Goal: Task Accomplishment & Management: Complete application form

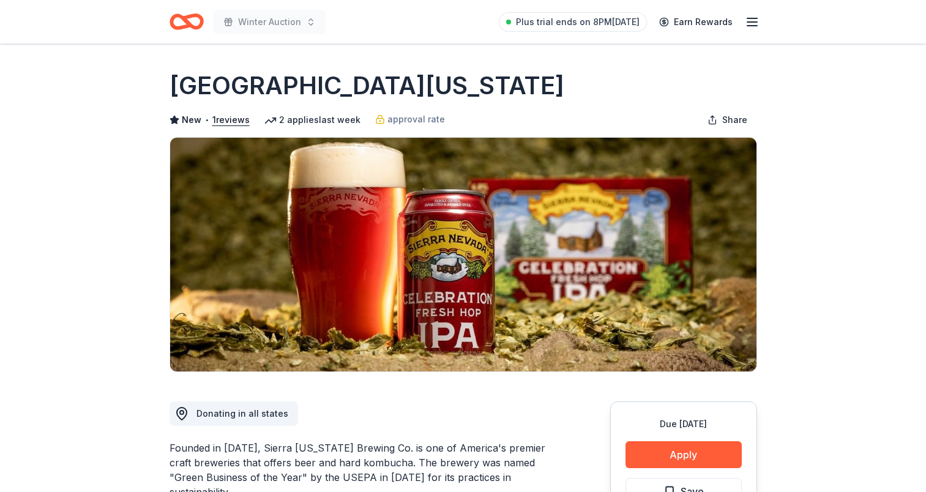
scroll to position [122, 0]
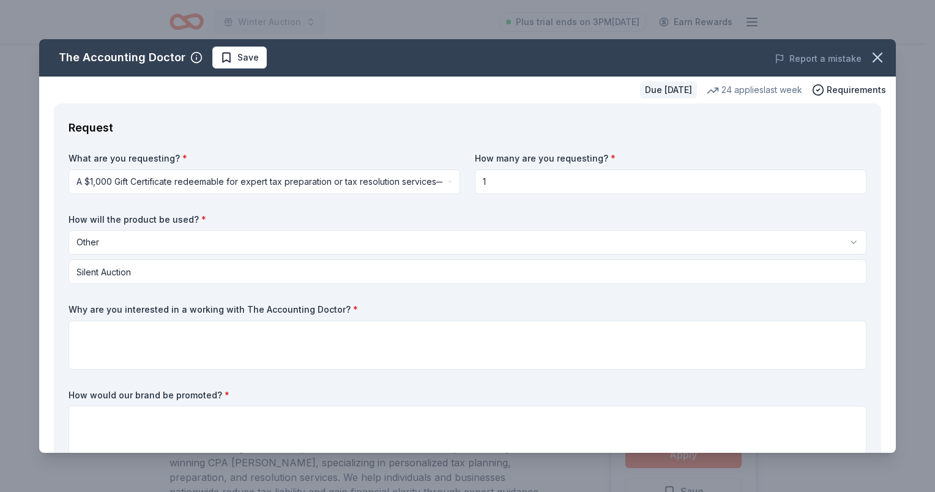
select select "other"
click at [873, 51] on icon "button" at bounding box center [877, 57] width 17 height 17
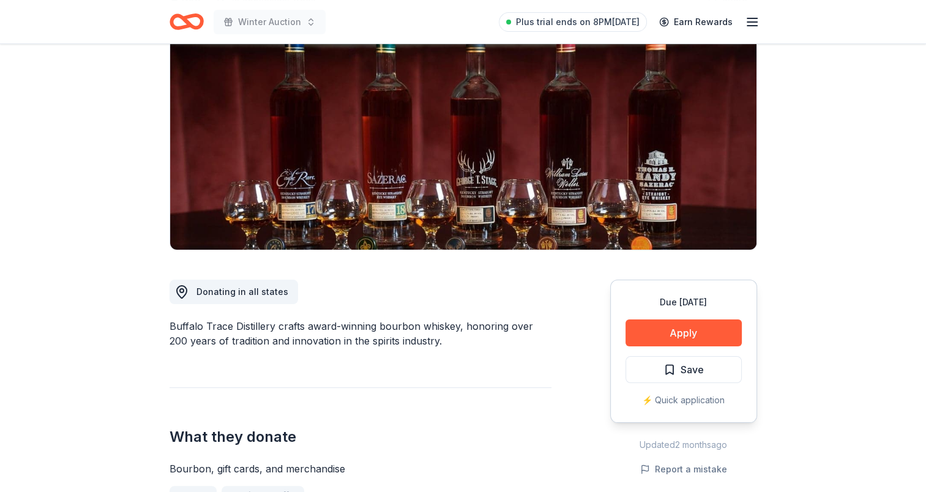
scroll to position [61, 0]
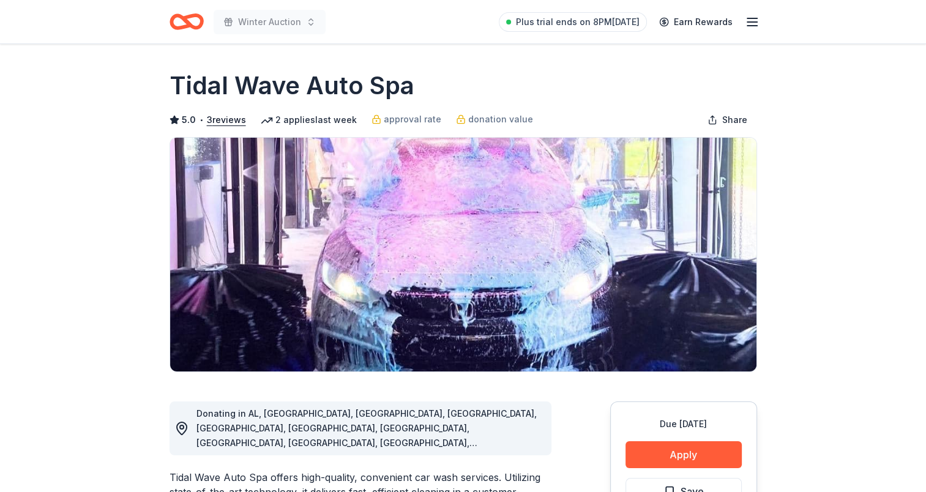
scroll to position [61, 0]
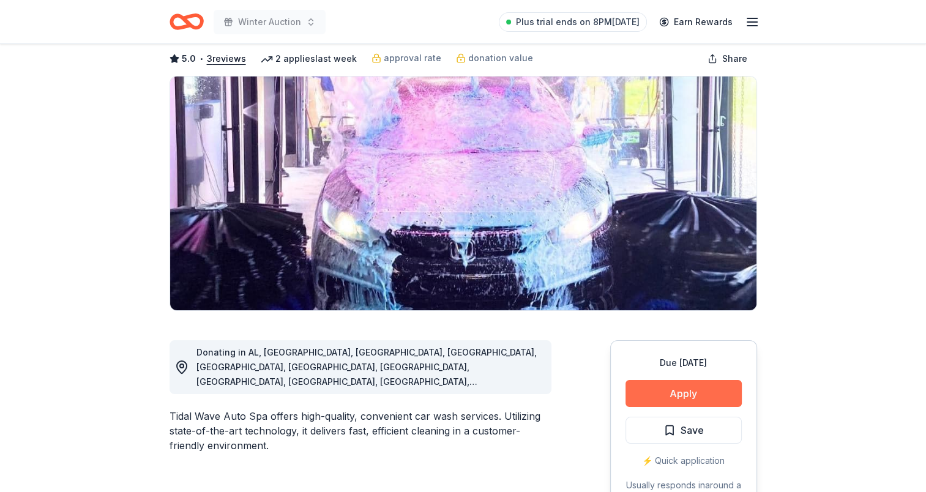
click at [690, 394] on button "Apply" at bounding box center [684, 393] width 116 height 27
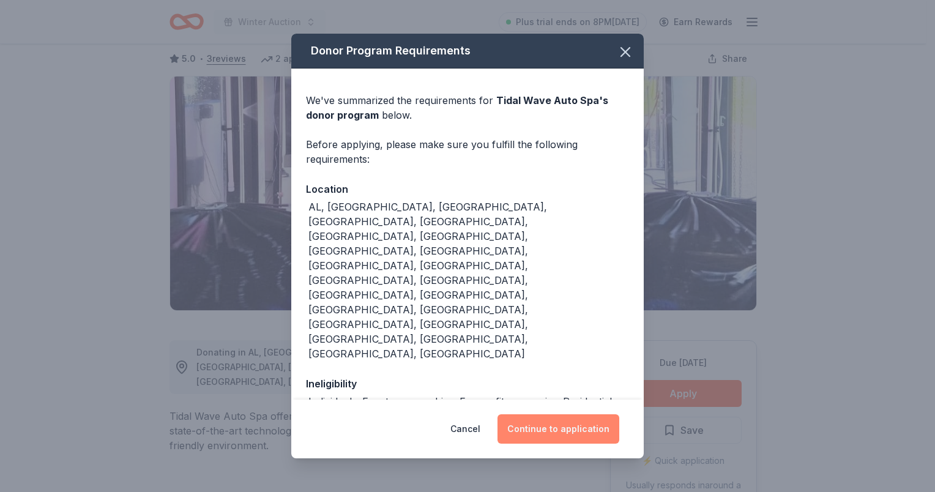
click at [578, 428] on button "Continue to application" at bounding box center [559, 428] width 122 height 29
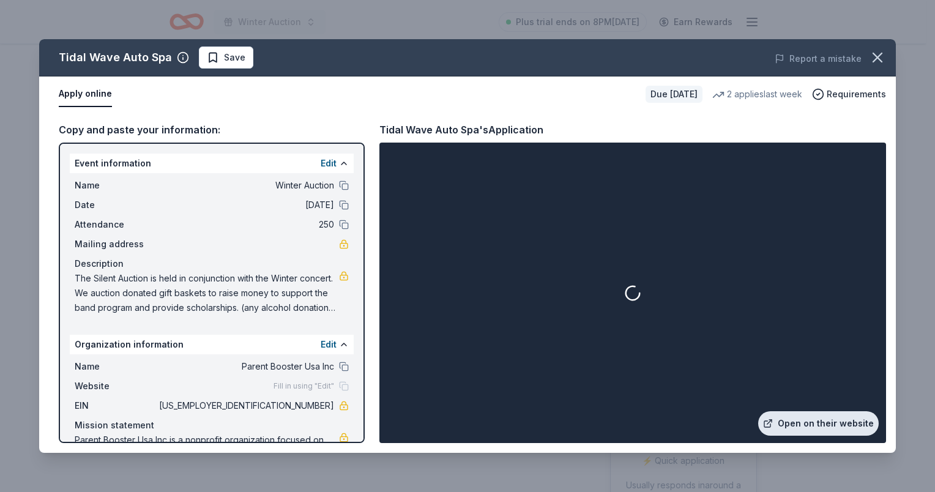
click at [823, 417] on link "Open on their website" at bounding box center [818, 423] width 121 height 24
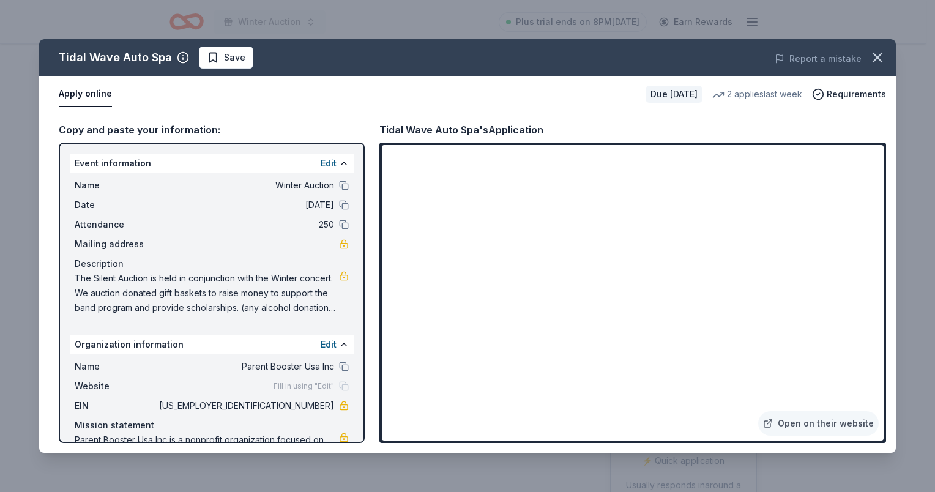
click at [879, 67] on button "button" at bounding box center [877, 57] width 27 height 27
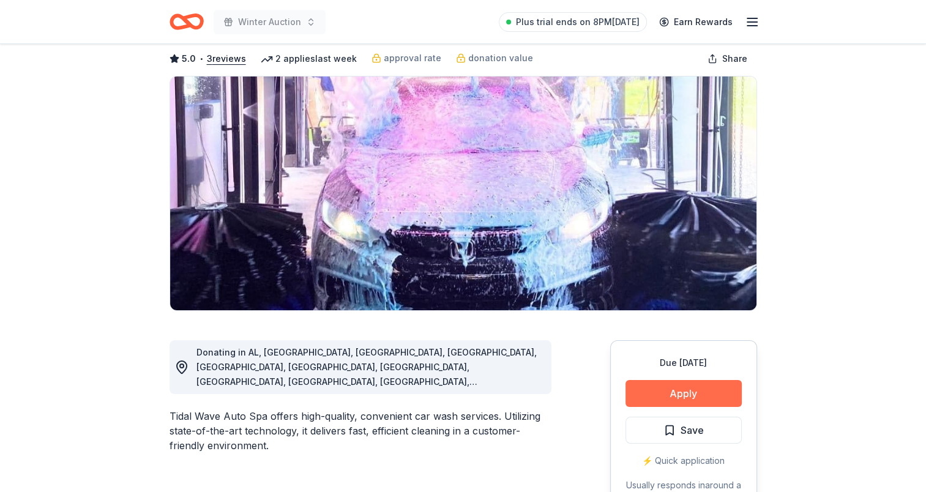
click at [662, 394] on button "Apply" at bounding box center [684, 393] width 116 height 27
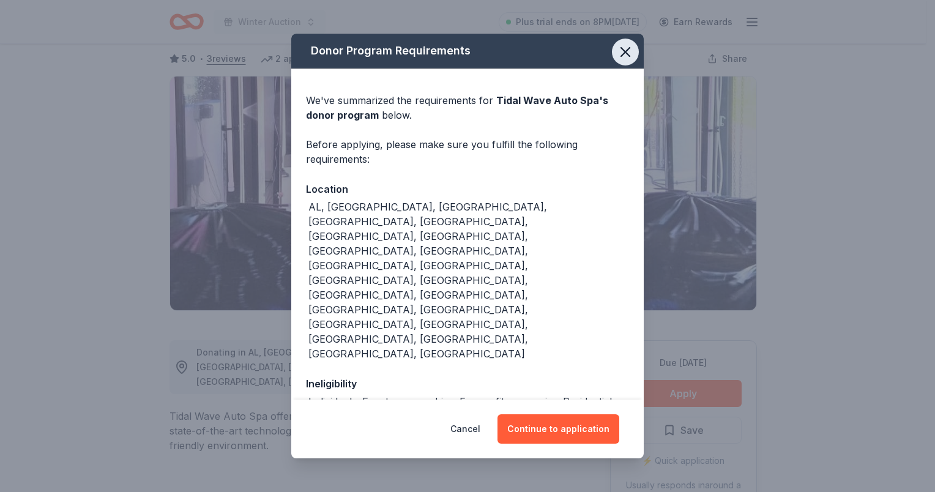
click at [617, 54] on icon "button" at bounding box center [625, 51] width 17 height 17
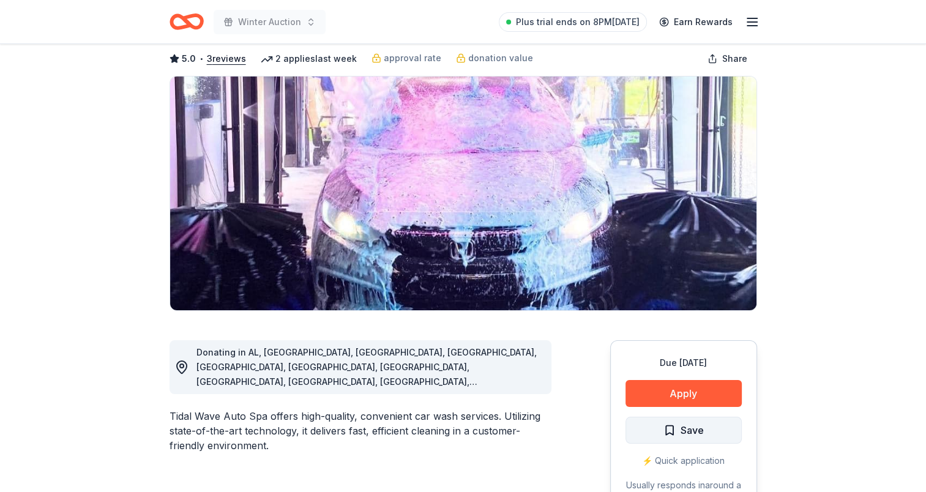
click at [680, 443] on button "Save" at bounding box center [684, 430] width 116 height 27
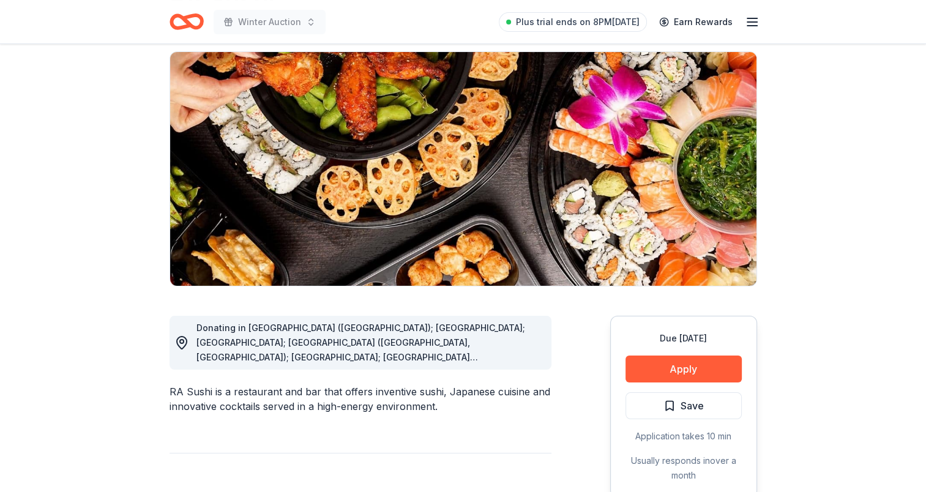
scroll to position [184, 0]
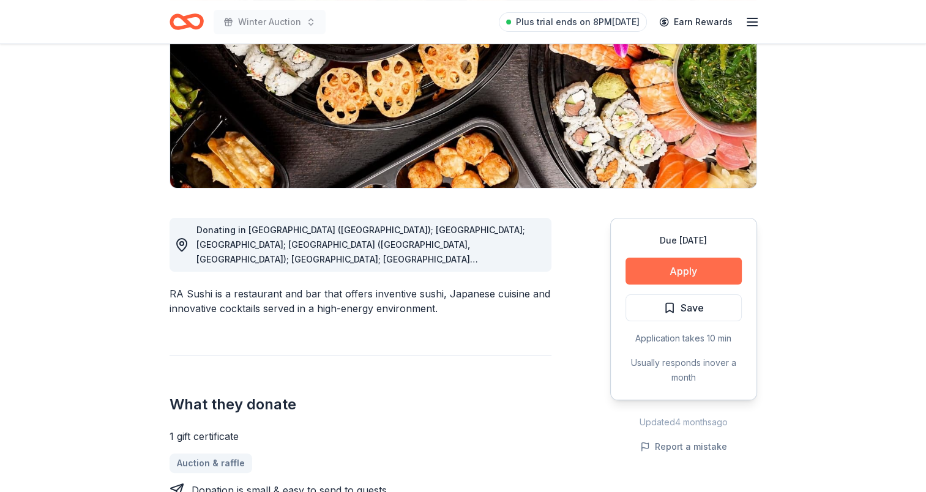
click at [685, 277] on button "Apply" at bounding box center [684, 271] width 116 height 27
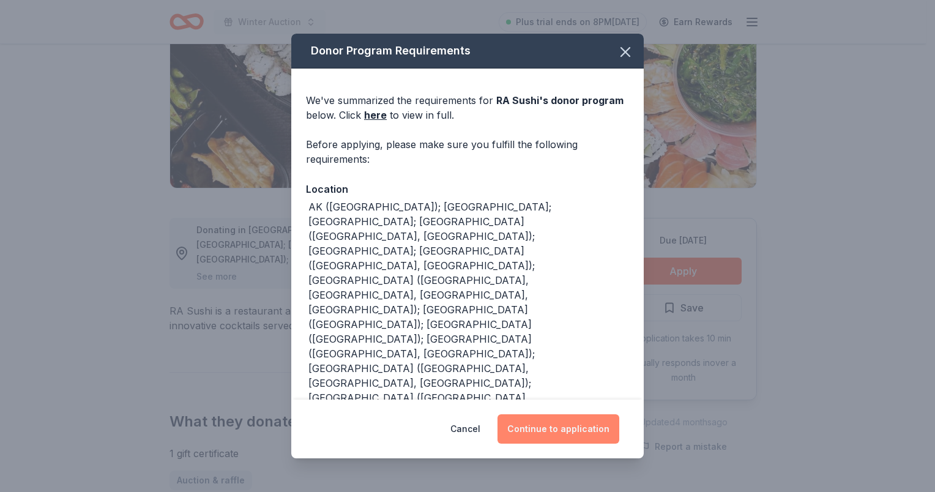
click at [564, 429] on button "Continue to application" at bounding box center [559, 428] width 122 height 29
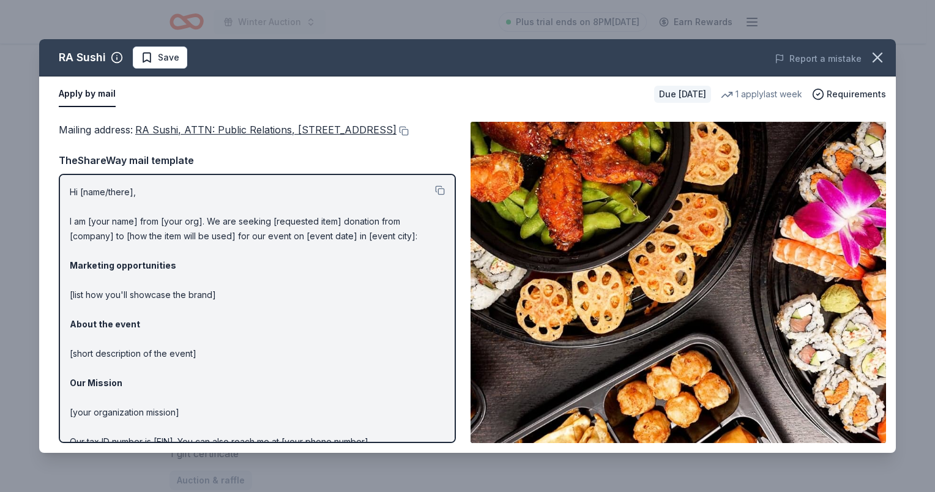
drag, startPoint x: 269, startPoint y: 154, endPoint x: 282, endPoint y: 103, distance: 53.0
click at [282, 103] on div "RA Sushi Save Report a mistake Apply by mail Due in 30 days 1 apply last week R…" at bounding box center [467, 246] width 857 height 414
drag, startPoint x: 282, startPoint y: 103, endPoint x: 568, endPoint y: 120, distance: 286.4
click at [567, 108] on div "Apply by mail Due in 30 days 1 apply last week Requirements" at bounding box center [467, 95] width 857 height 36
click at [568, 120] on div "Mailing address : RA Sushi, ATTN: Public Relations, 21500 Biscayne Boulevard, S…" at bounding box center [467, 282] width 857 height 341
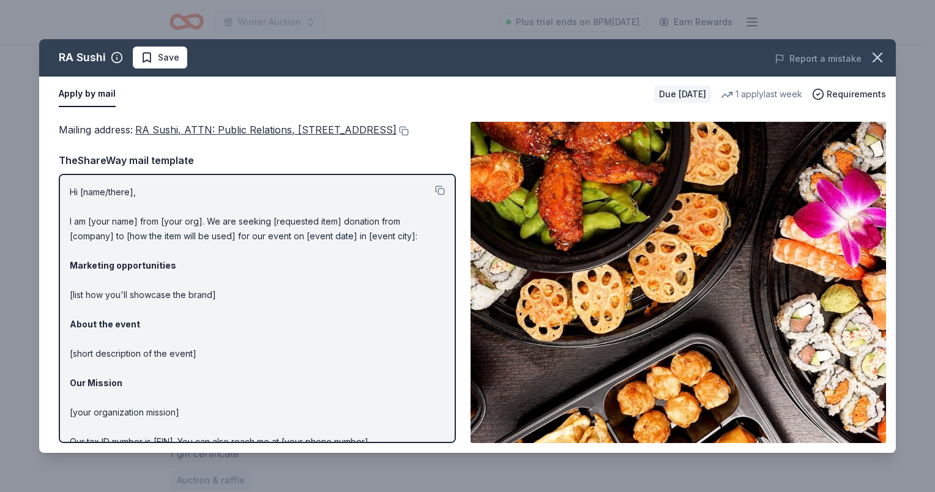
click at [568, 120] on div "Mailing address : RA Sushi, ATTN: Public Relations, 21500 Biscayne Boulevard, S…" at bounding box center [467, 282] width 857 height 341
click at [591, 54] on div "Report a mistake" at bounding box center [729, 59] width 333 height 34
drag, startPoint x: 222, startPoint y: 127, endPoint x: 184, endPoint y: 147, distance: 42.7
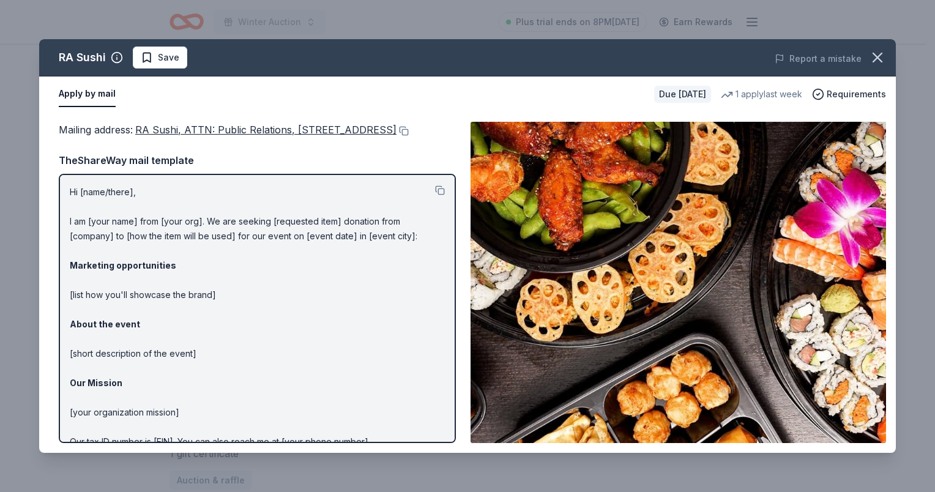
click at [184, 138] on div "Mailing address : RA Sushi, ATTN: Public Relations, 21500 Biscayne Boulevard, S…" at bounding box center [257, 130] width 397 height 16
click at [397, 136] on button at bounding box center [403, 131] width 12 height 10
click at [877, 53] on icon "button" at bounding box center [877, 57] width 17 height 17
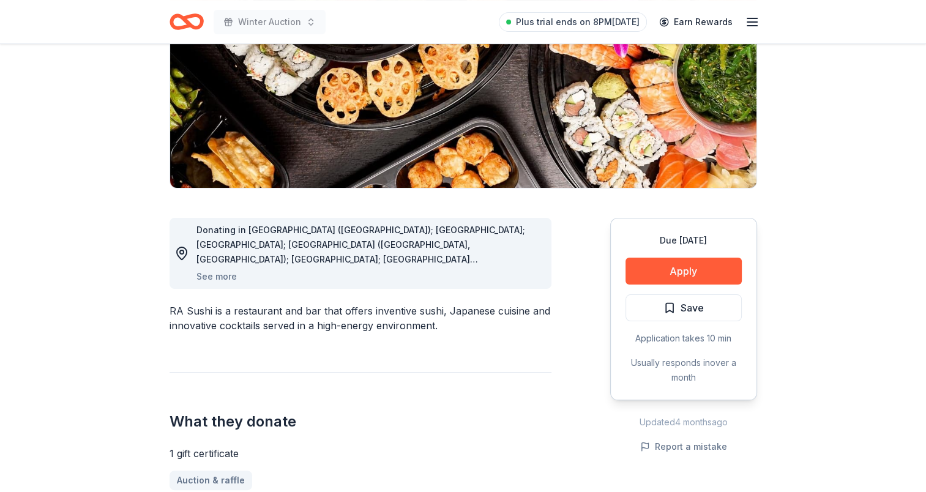
click at [690, 310] on span "Save" at bounding box center [692, 308] width 23 height 16
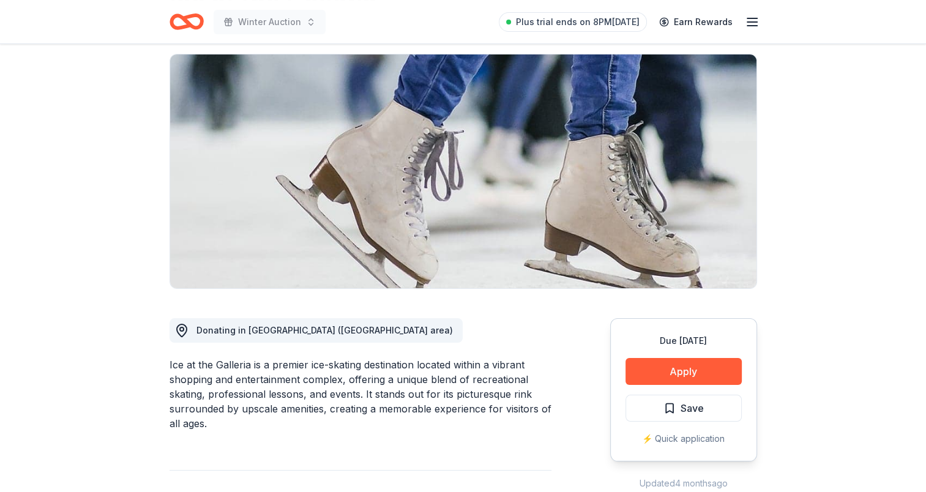
scroll to position [122, 0]
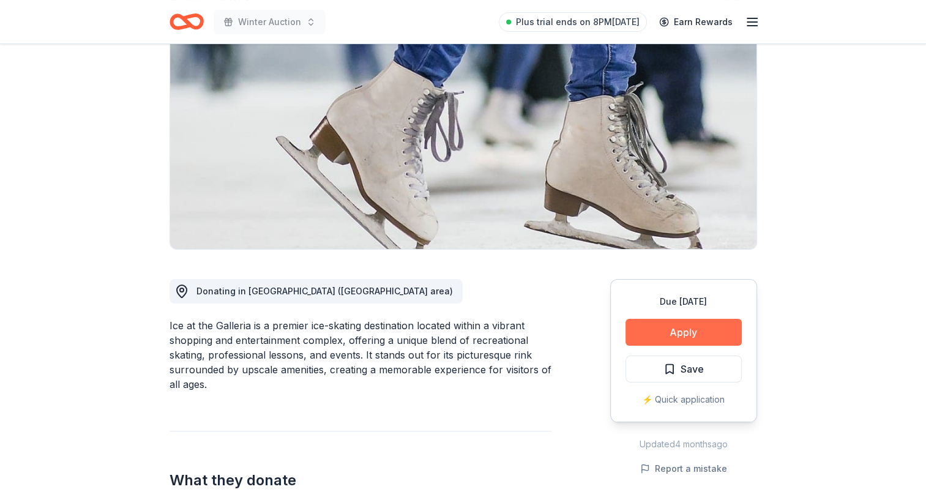
click at [680, 333] on button "Apply" at bounding box center [684, 332] width 116 height 27
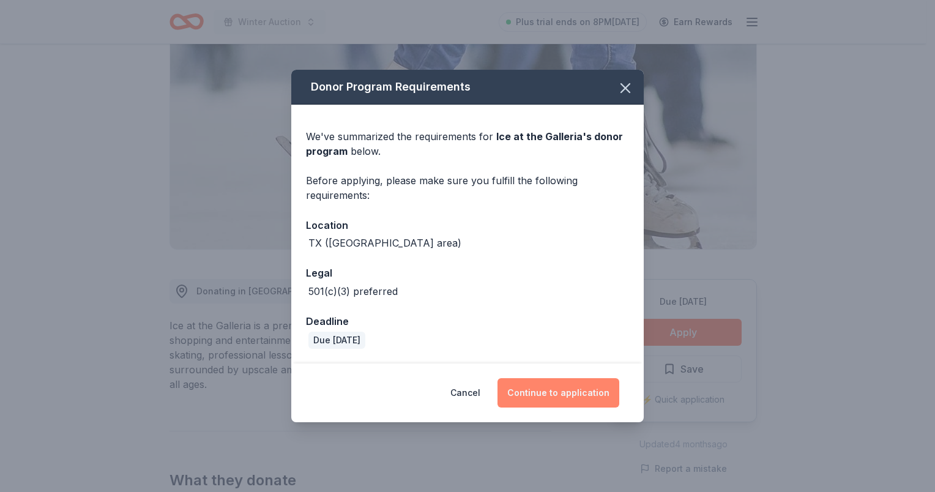
drag, startPoint x: 565, startPoint y: 398, endPoint x: 559, endPoint y: 386, distance: 13.4
click at [566, 398] on button "Continue to application" at bounding box center [559, 392] width 122 height 29
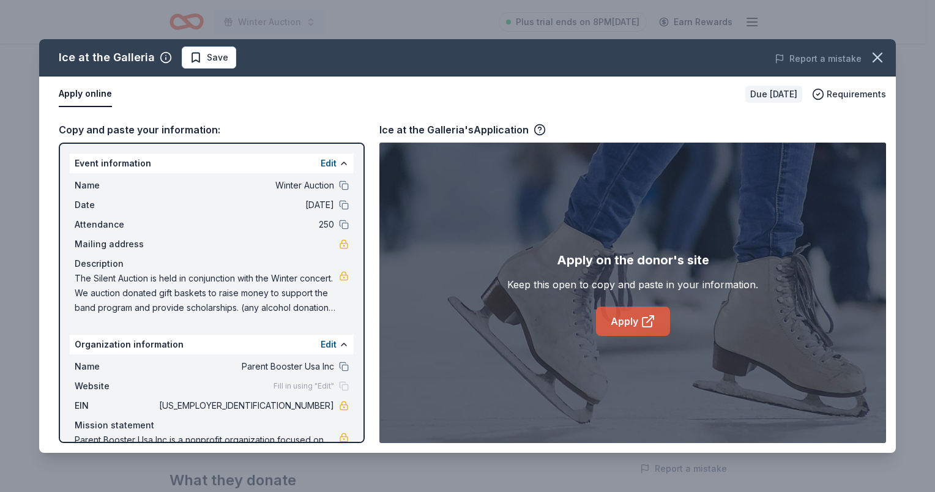
click at [646, 321] on icon at bounding box center [648, 321] width 15 height 15
click at [879, 53] on icon "button" at bounding box center [877, 57] width 17 height 17
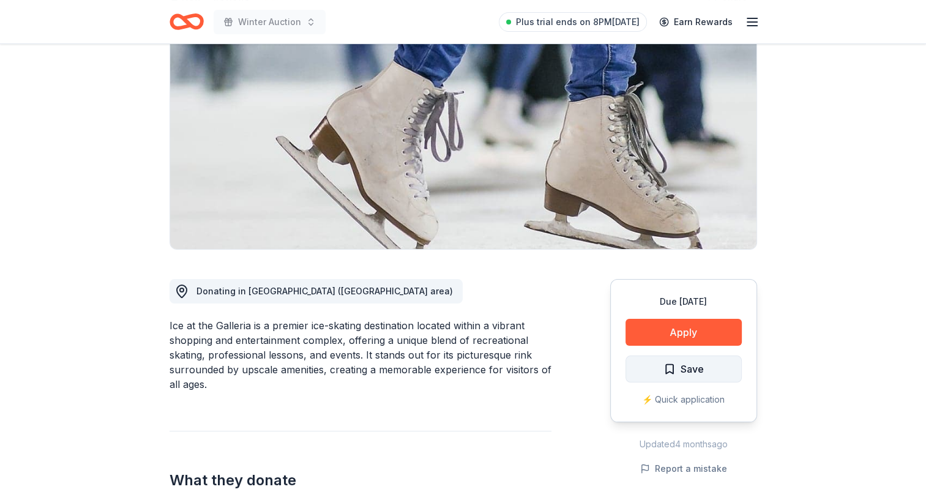
click at [671, 367] on span "Save" at bounding box center [684, 369] width 40 height 16
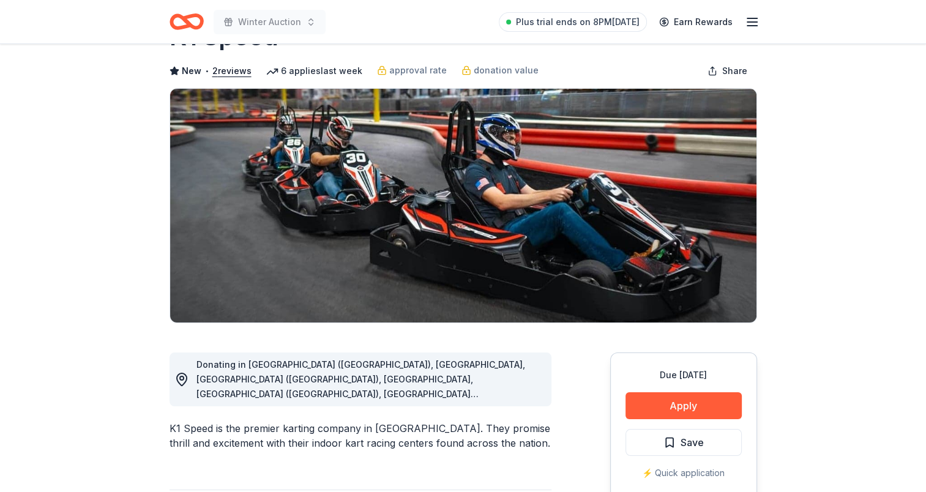
scroll to position [122, 0]
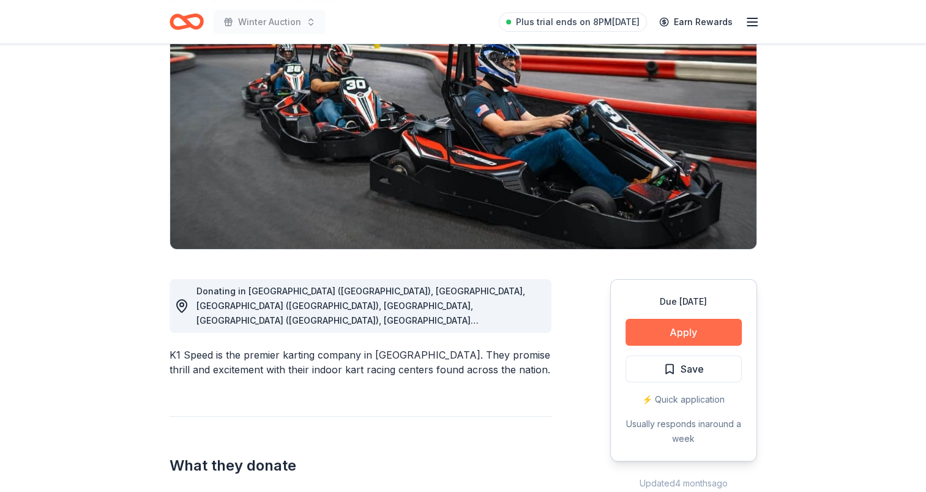
click at [685, 333] on button "Apply" at bounding box center [684, 332] width 116 height 27
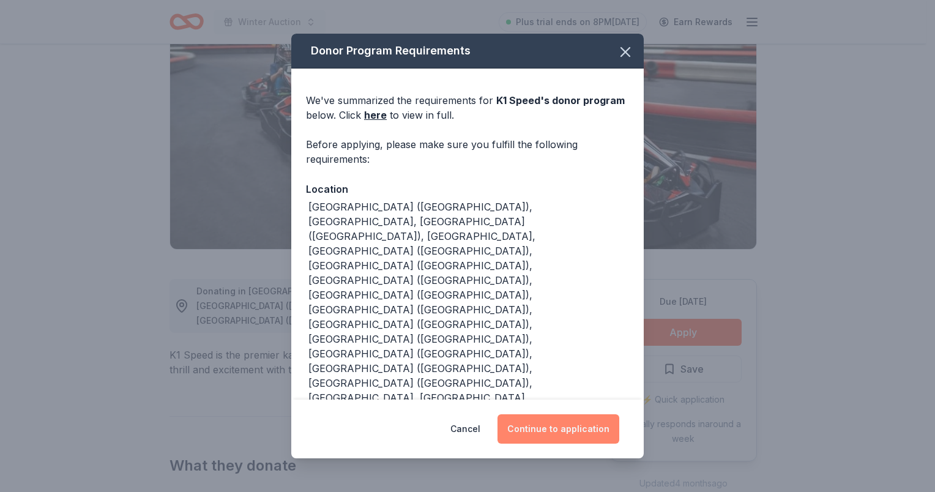
click at [602, 417] on button "Continue to application" at bounding box center [559, 428] width 122 height 29
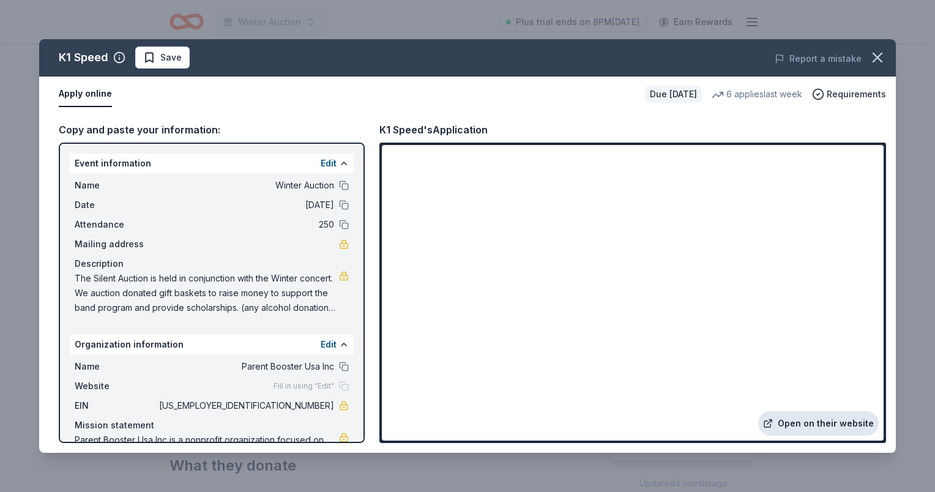
click at [825, 424] on link "Open on their website" at bounding box center [818, 423] width 121 height 24
click at [880, 59] on icon "button" at bounding box center [878, 57] width 9 height 9
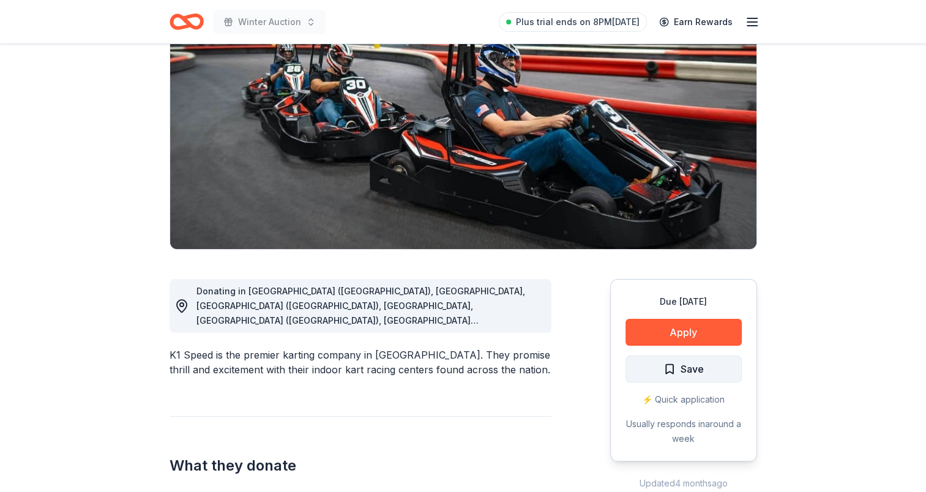
click at [683, 370] on span "Save" at bounding box center [692, 369] width 23 height 16
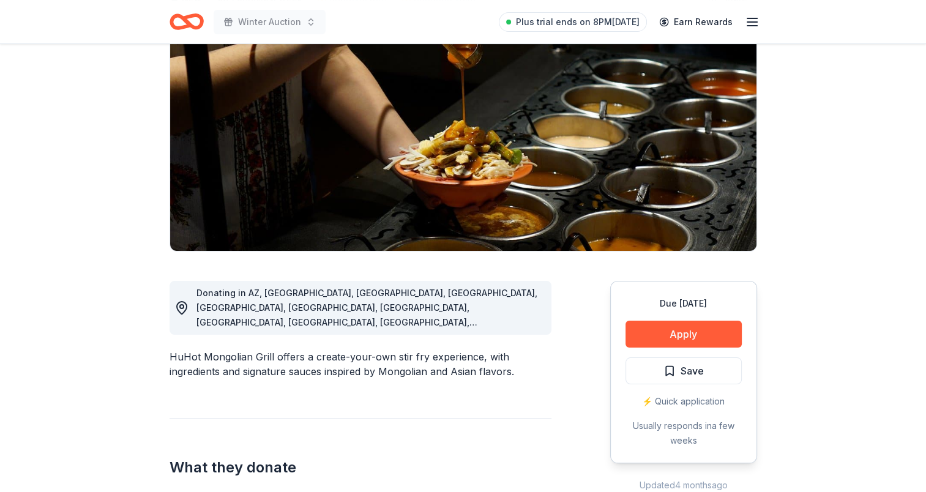
scroll to position [122, 0]
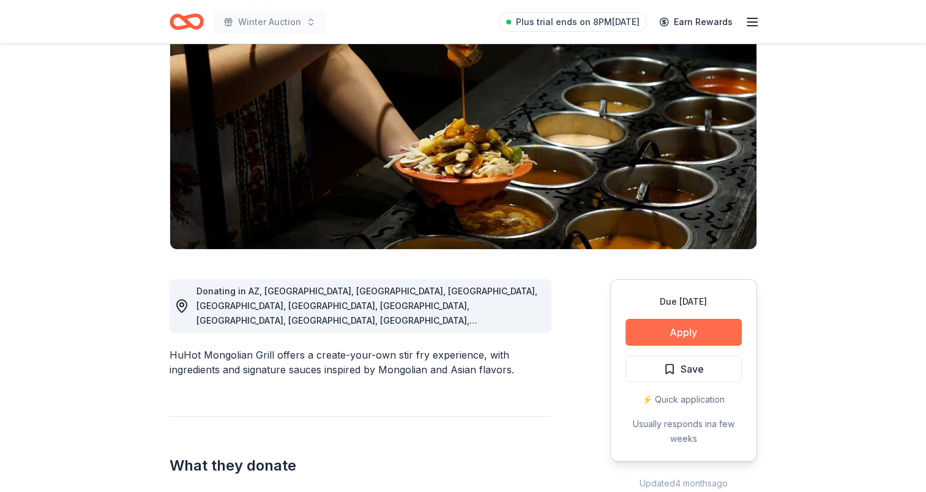
click at [707, 334] on button "Apply" at bounding box center [684, 332] width 116 height 27
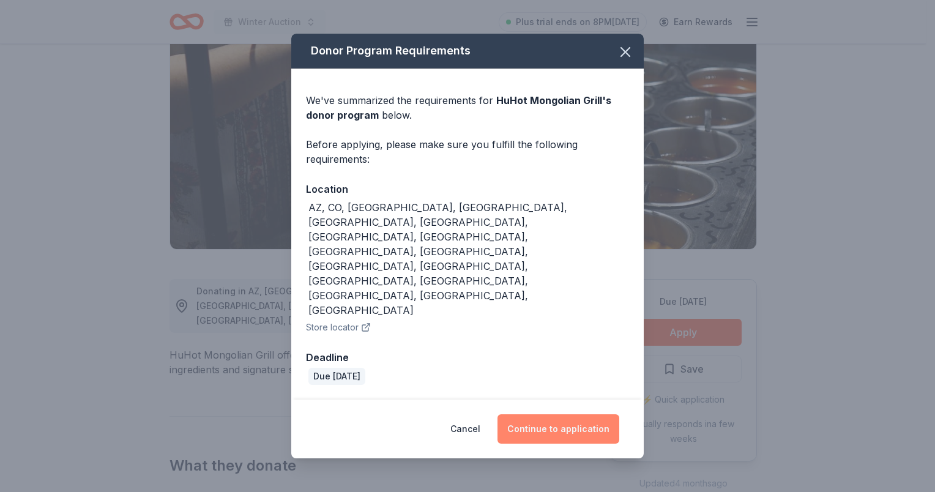
click at [547, 414] on button "Continue to application" at bounding box center [559, 428] width 122 height 29
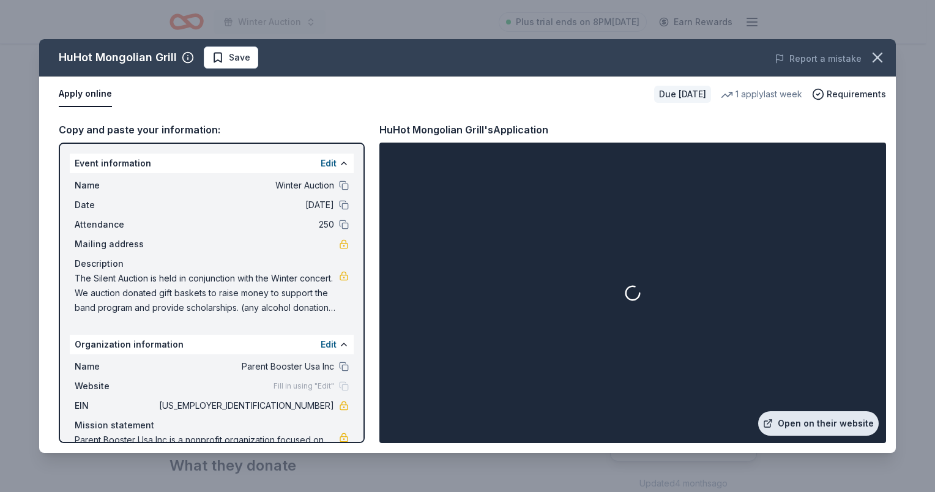
click at [804, 431] on link "Open on their website" at bounding box center [818, 423] width 121 height 24
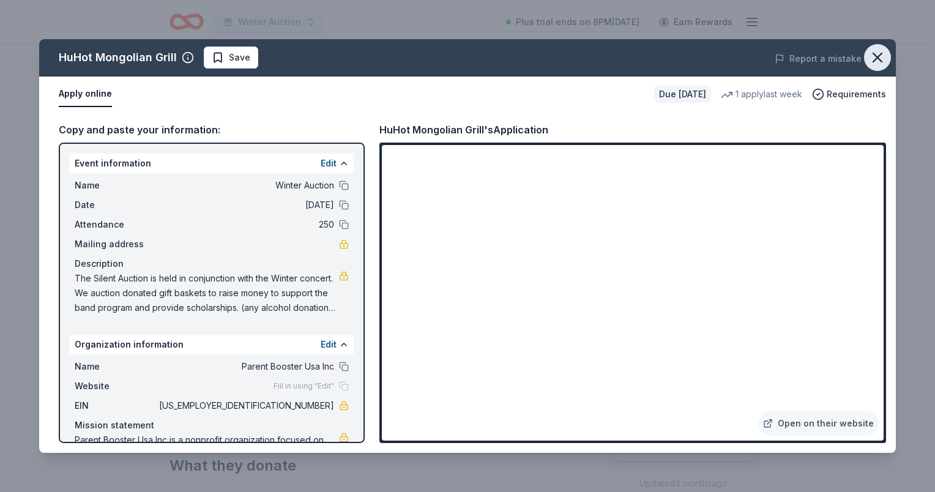
click at [877, 55] on icon "button" at bounding box center [878, 57] width 9 height 9
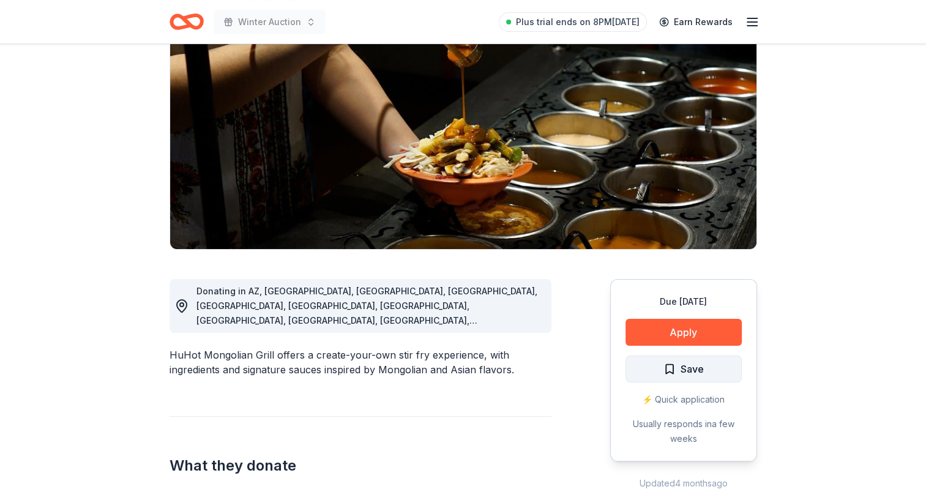
click at [672, 372] on span "Save" at bounding box center [684, 369] width 40 height 16
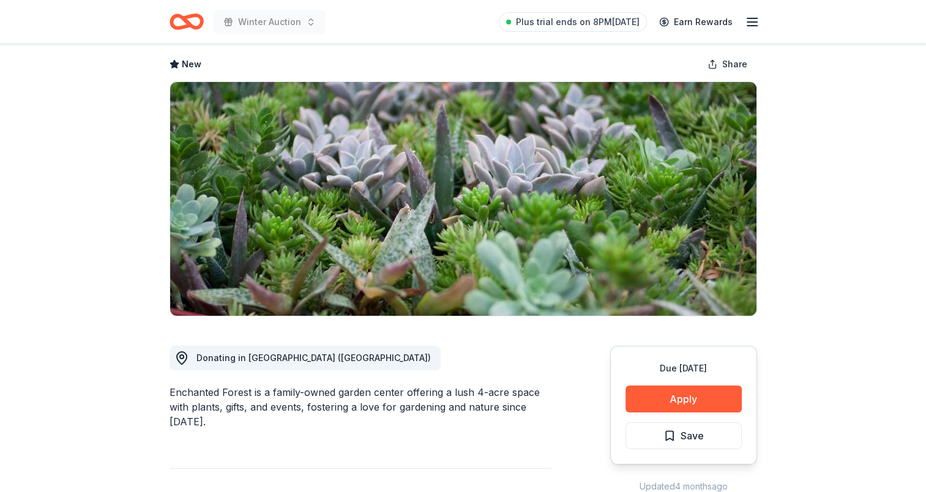
scroll to position [122, 0]
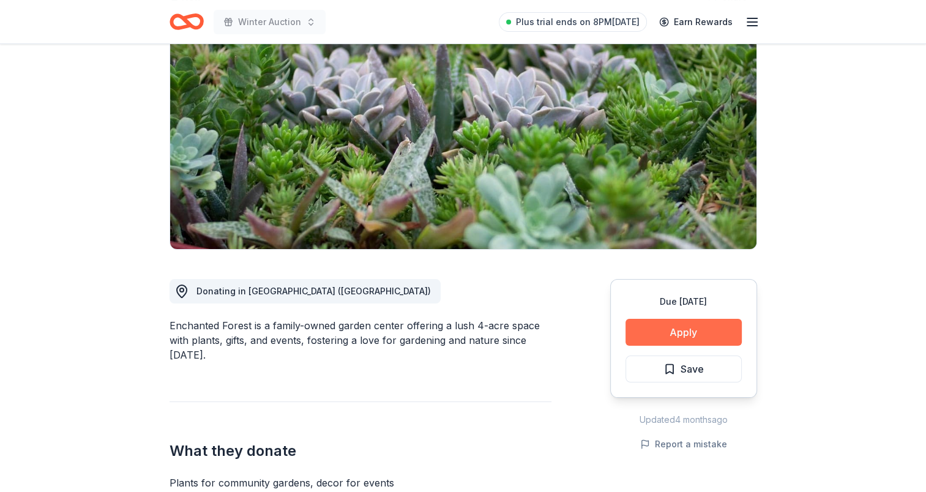
click at [684, 332] on button "Apply" at bounding box center [684, 332] width 116 height 27
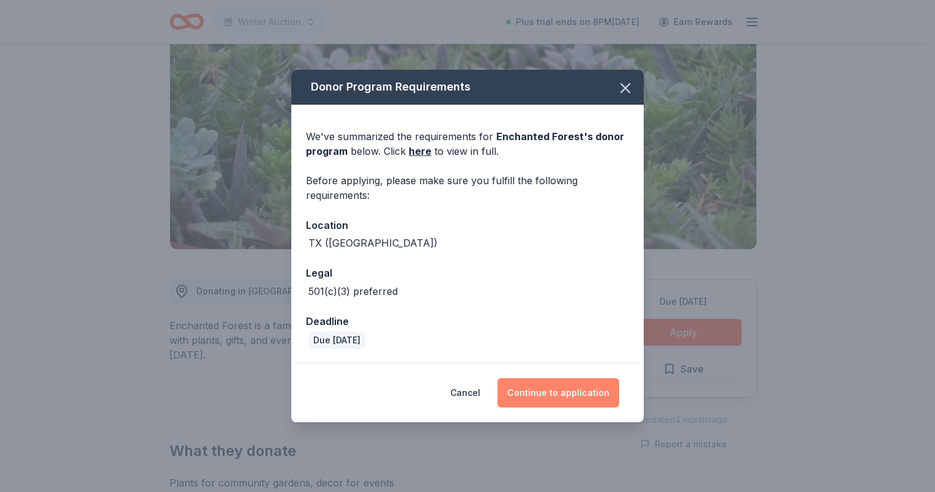
click at [572, 386] on button "Continue to application" at bounding box center [559, 392] width 122 height 29
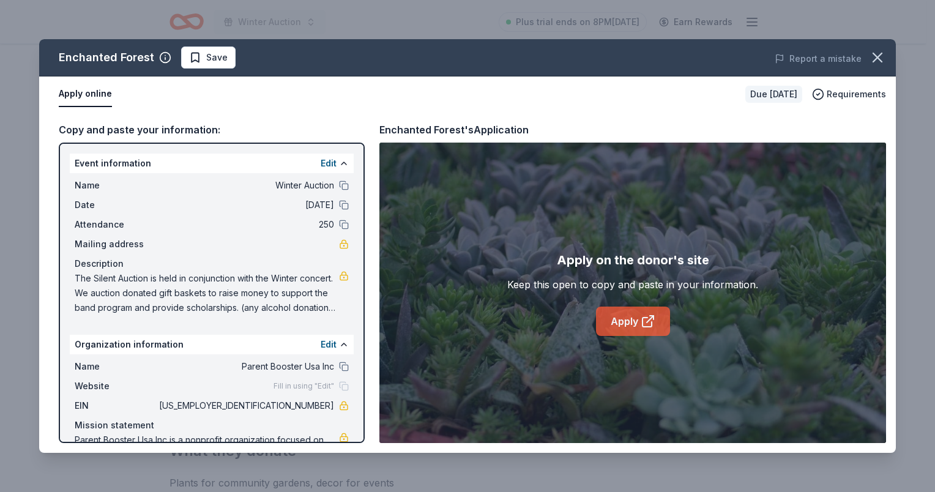
click at [629, 311] on link "Apply" at bounding box center [633, 321] width 74 height 29
click at [875, 60] on icon "button" at bounding box center [878, 57] width 9 height 9
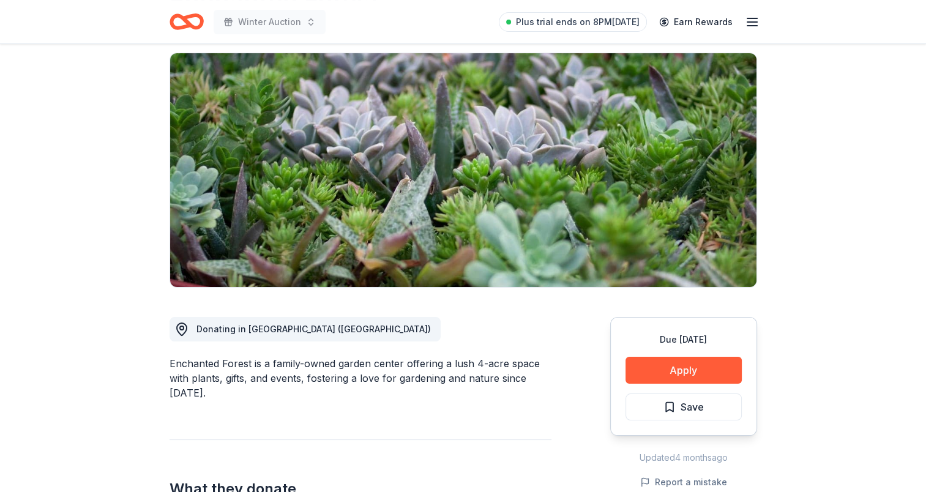
scroll to position [0, 0]
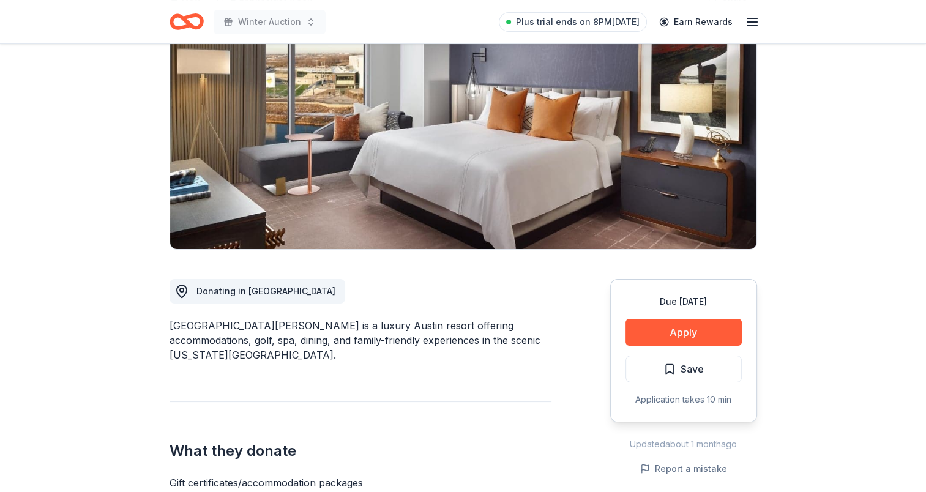
scroll to position [245, 0]
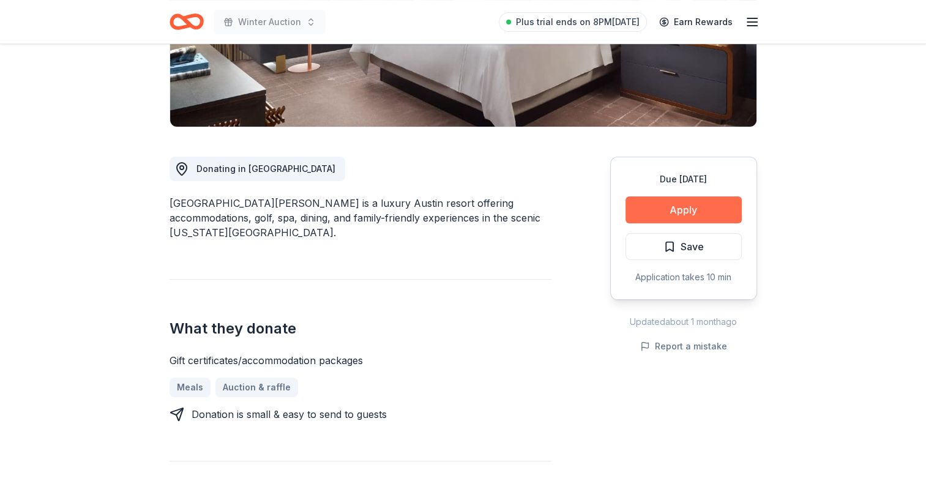
click at [695, 206] on button "Apply" at bounding box center [684, 209] width 116 height 27
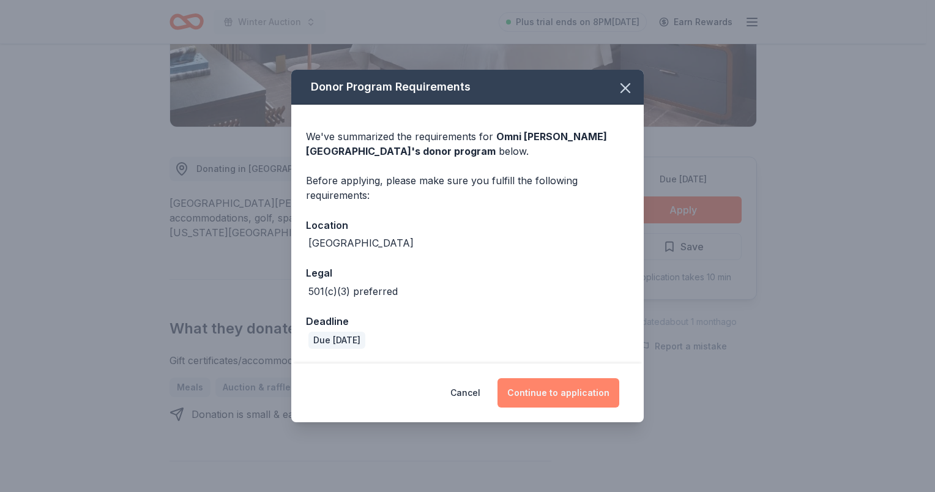
click at [568, 386] on button "Continue to application" at bounding box center [559, 392] width 122 height 29
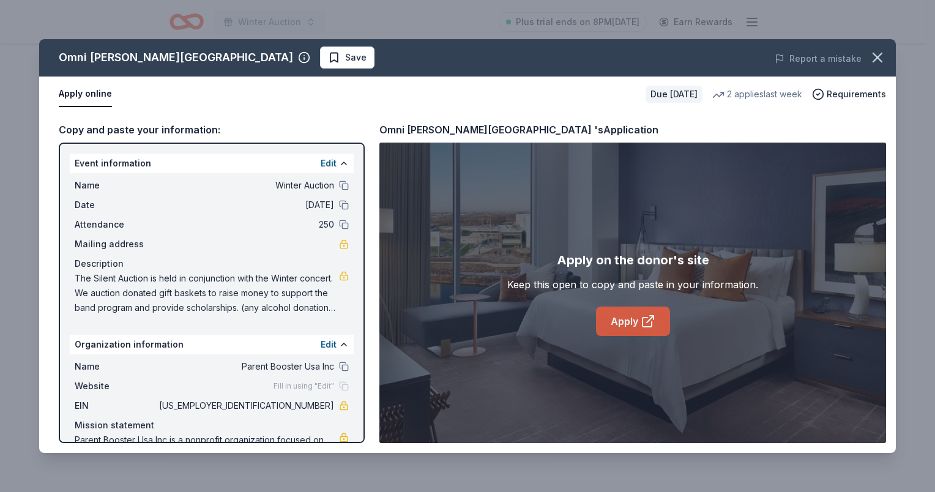
click at [632, 321] on link "Apply" at bounding box center [633, 321] width 74 height 29
click at [881, 55] on icon "button" at bounding box center [877, 57] width 17 height 17
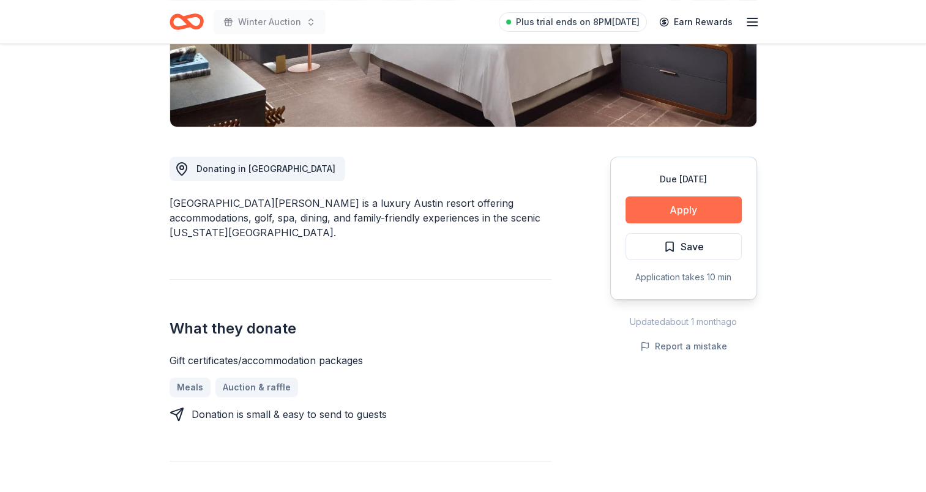
drag, startPoint x: 683, startPoint y: 242, endPoint x: 646, endPoint y: 222, distance: 41.9
click at [684, 242] on span "Save" at bounding box center [692, 247] width 23 height 16
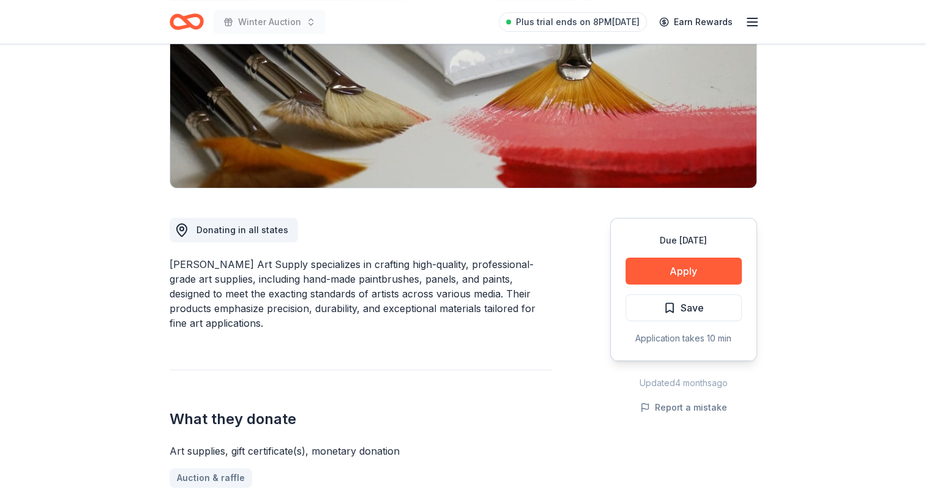
scroll to position [245, 0]
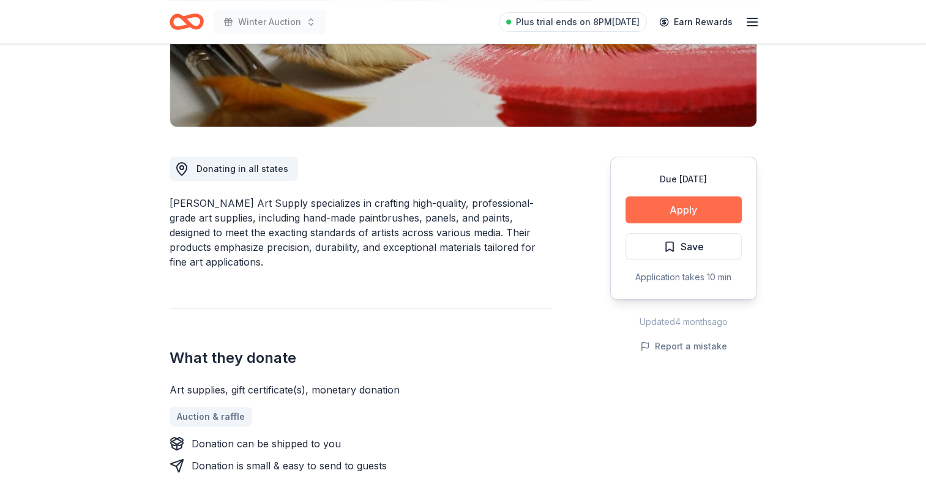
click at [676, 207] on button "Apply" at bounding box center [684, 209] width 116 height 27
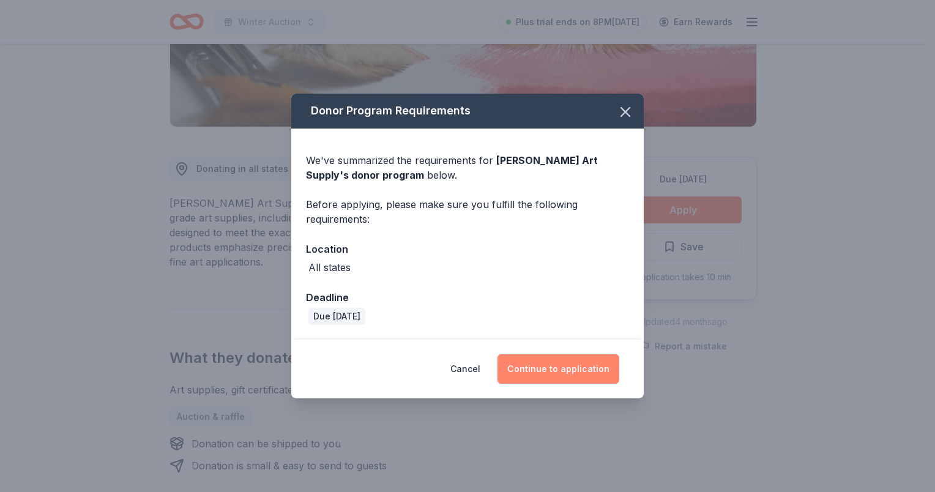
click at [561, 383] on div "Cancel Continue to application" at bounding box center [467, 369] width 353 height 59
click at [566, 378] on button "Continue to application" at bounding box center [559, 368] width 122 height 29
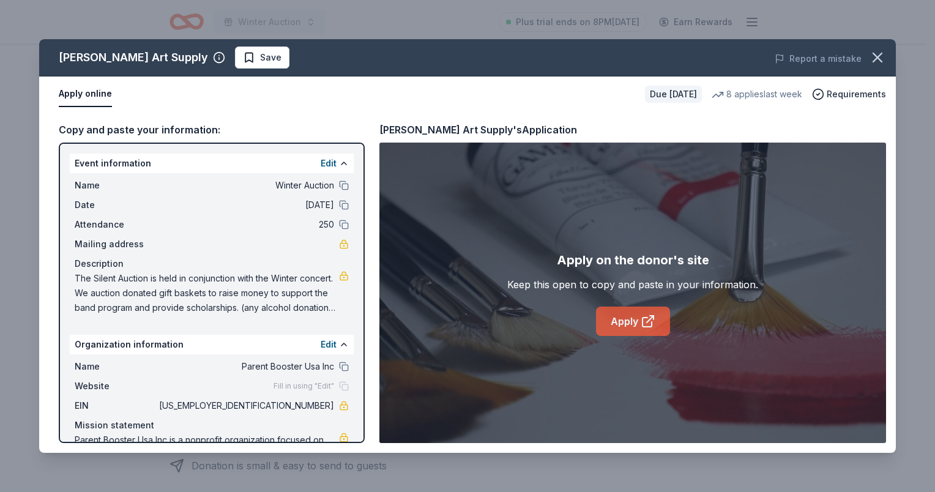
click at [618, 321] on link "Apply" at bounding box center [633, 321] width 74 height 29
click at [884, 53] on icon "button" at bounding box center [877, 57] width 17 height 17
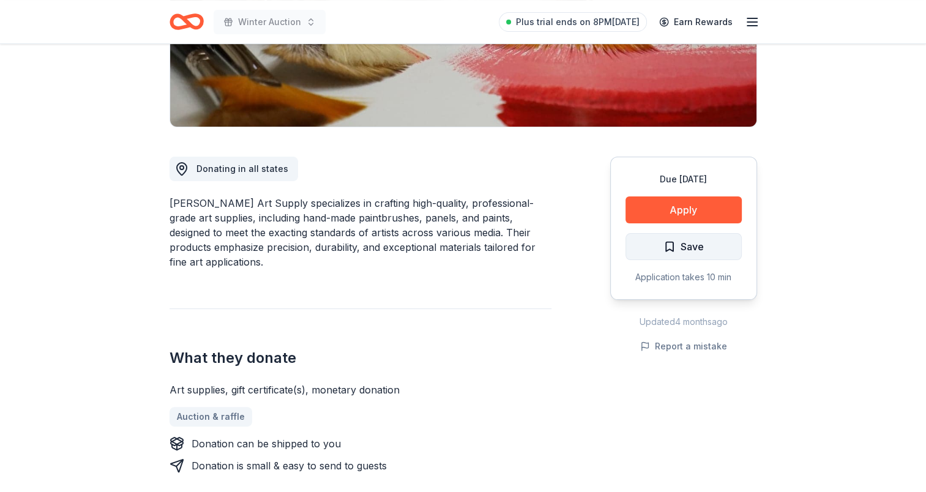
click at [681, 245] on span "Save" at bounding box center [692, 247] width 23 height 16
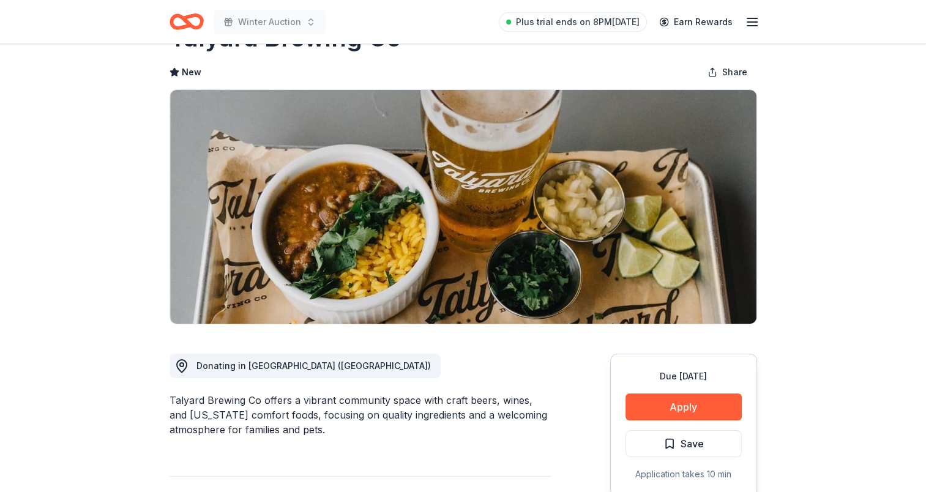
scroll to position [122, 0]
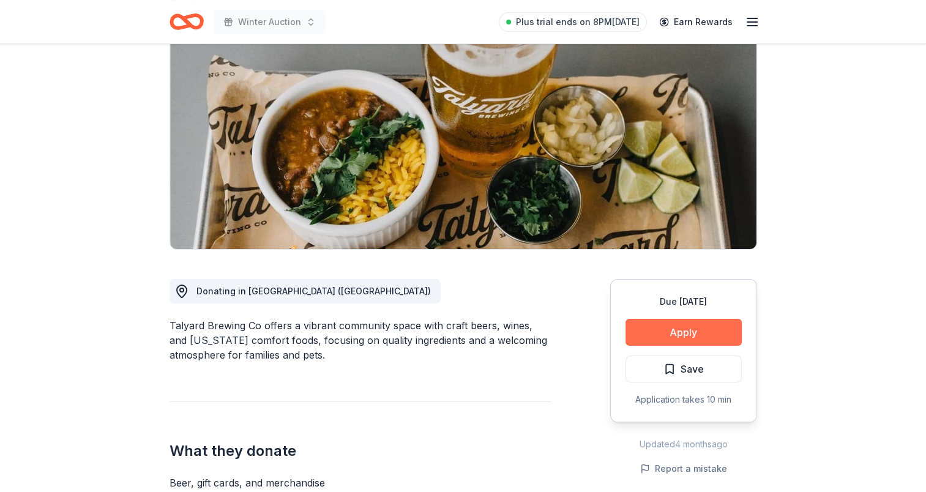
click at [692, 334] on button "Apply" at bounding box center [684, 332] width 116 height 27
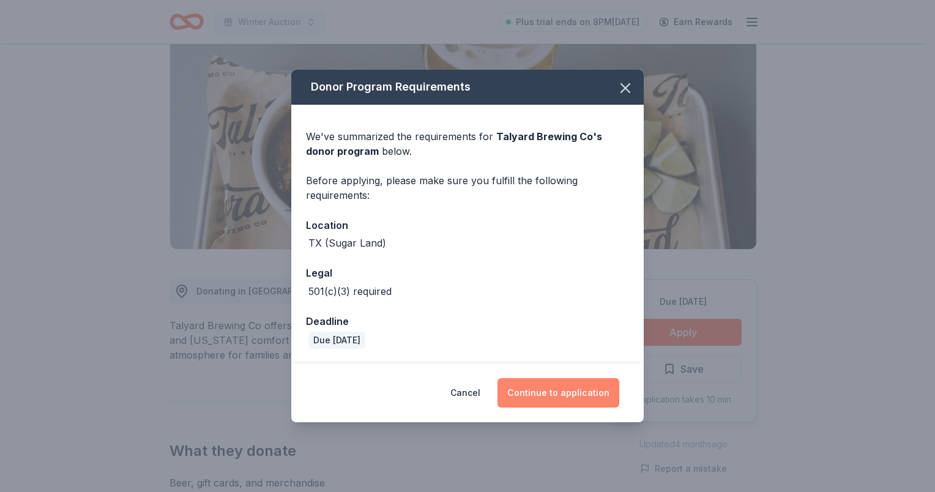
click at [576, 389] on button "Continue to application" at bounding box center [559, 392] width 122 height 29
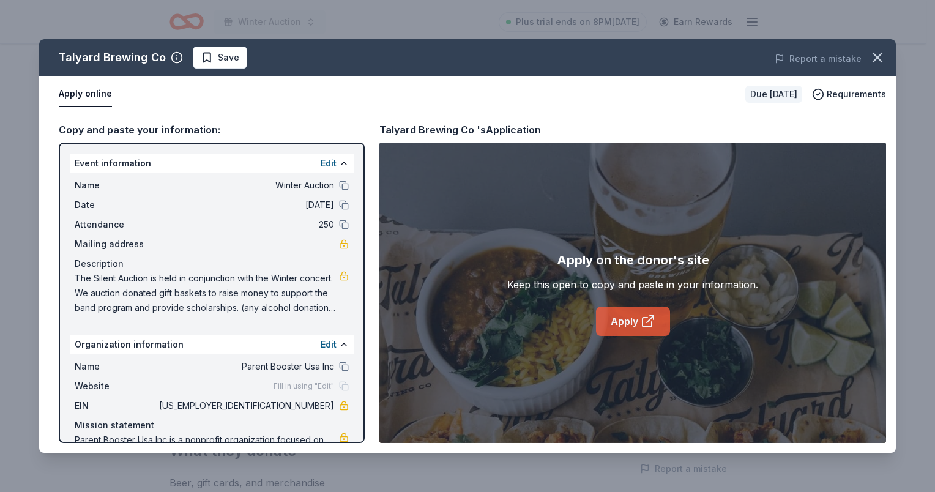
click at [637, 316] on link "Apply" at bounding box center [633, 321] width 74 height 29
click at [880, 62] on icon "button" at bounding box center [877, 57] width 17 height 17
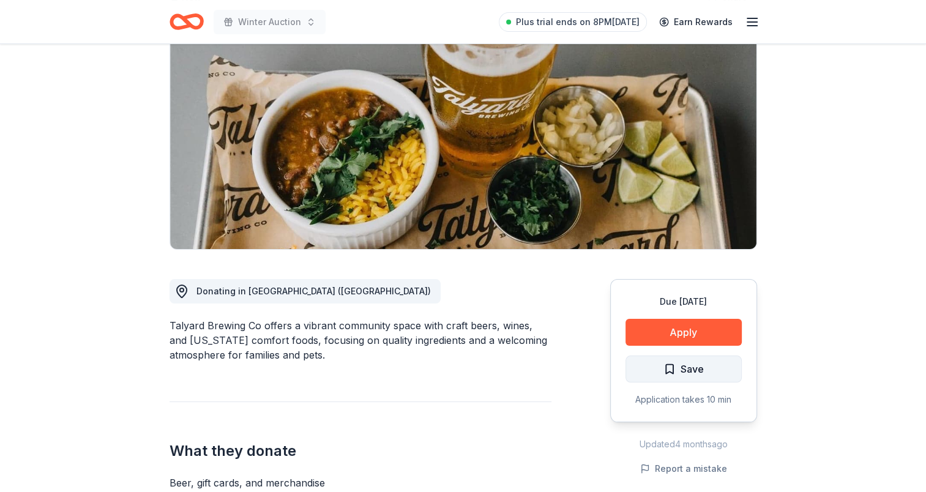
click at [684, 364] on span "Save" at bounding box center [692, 369] width 23 height 16
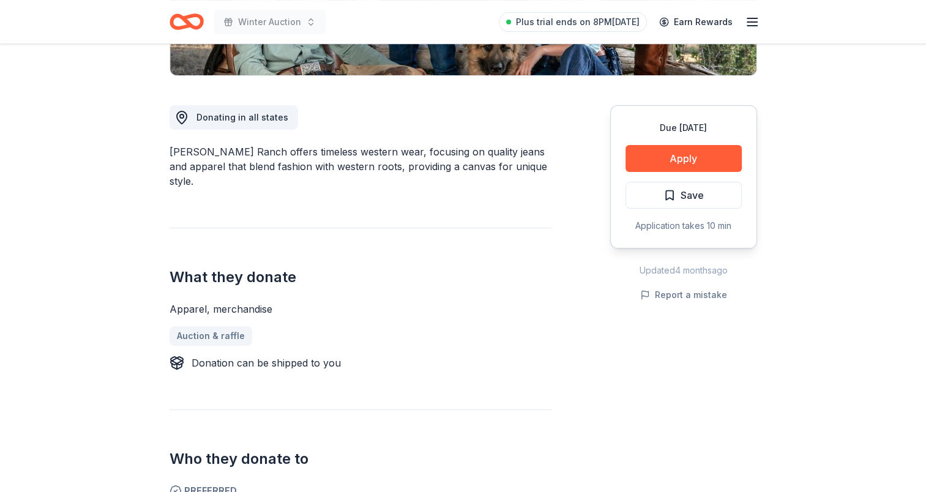
scroll to position [306, 0]
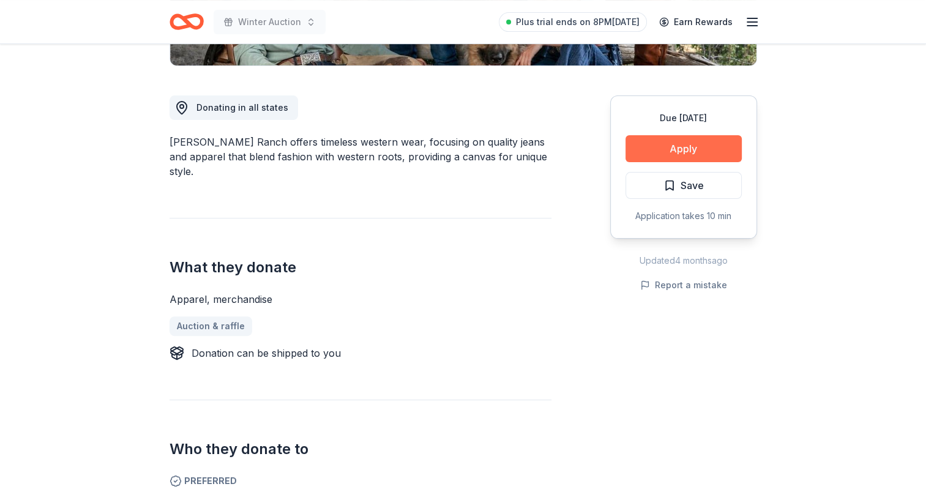
click at [714, 148] on button "Apply" at bounding box center [684, 148] width 116 height 27
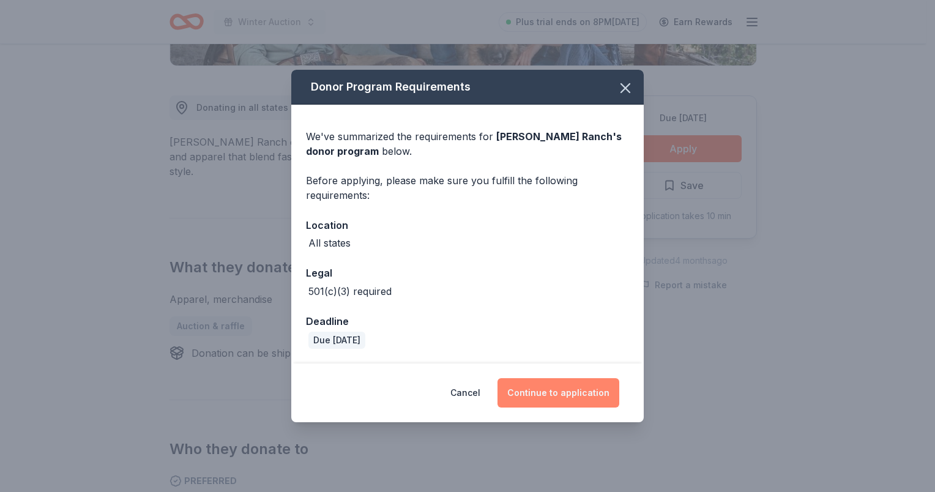
click at [558, 391] on button "Continue to application" at bounding box center [559, 392] width 122 height 29
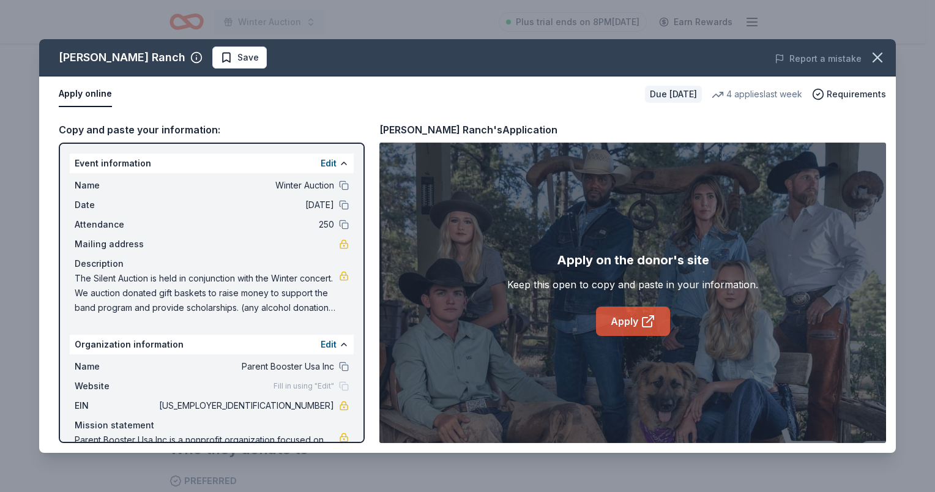
click at [630, 316] on link "Apply" at bounding box center [633, 321] width 74 height 29
click at [220, 51] on span "Save" at bounding box center [239, 57] width 39 height 15
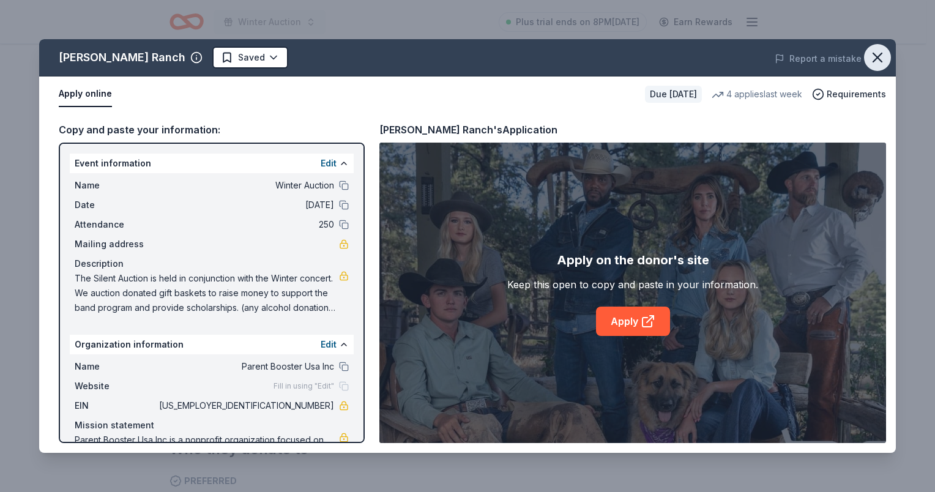
click at [881, 56] on icon "button" at bounding box center [877, 57] width 17 height 17
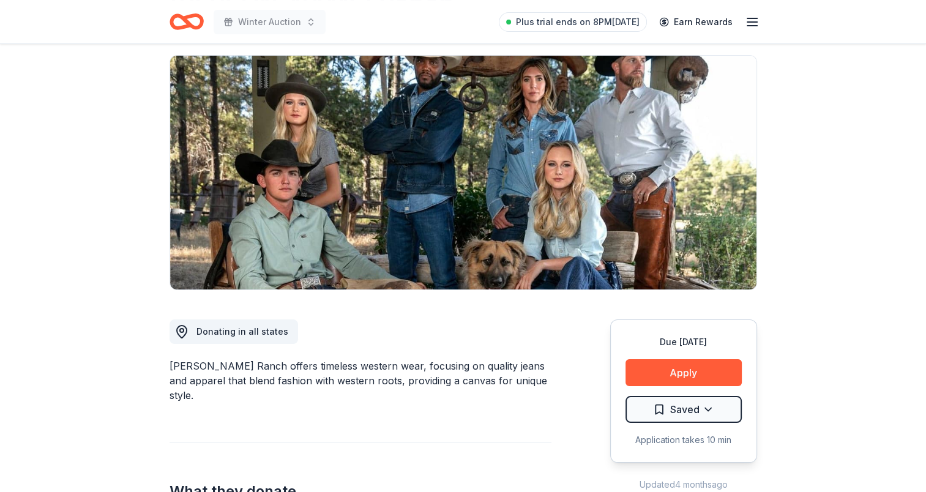
scroll to position [0, 0]
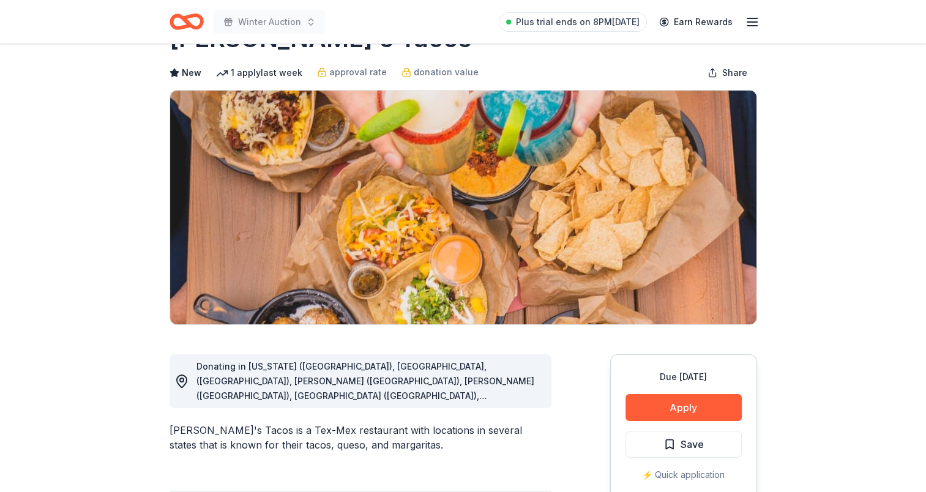
scroll to position [122, 0]
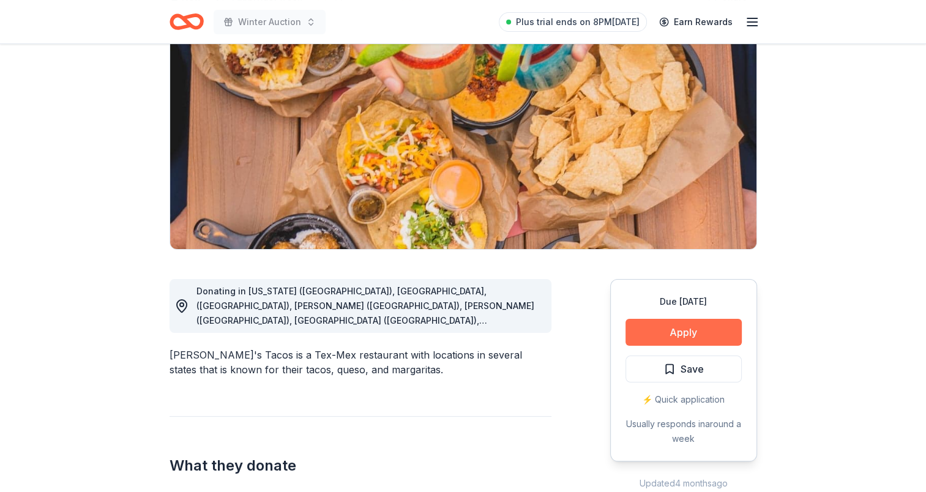
click at [669, 331] on button "Apply" at bounding box center [684, 332] width 116 height 27
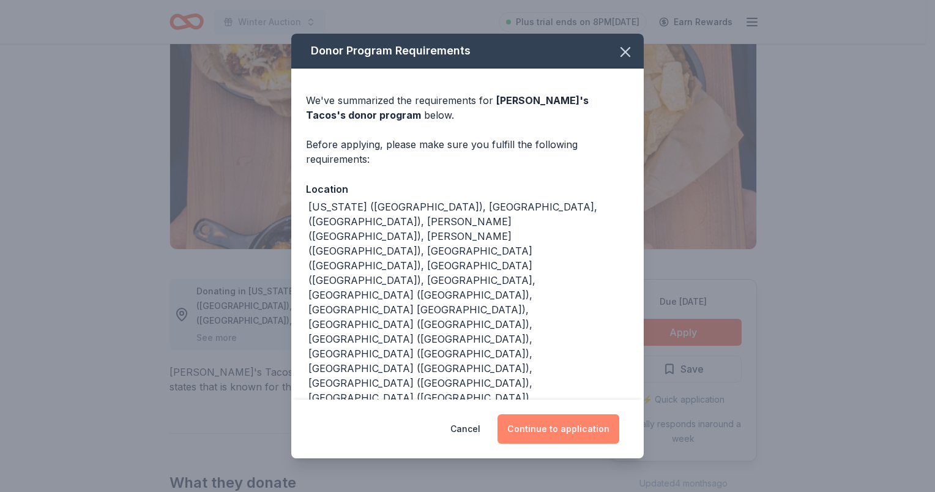
click at [556, 414] on button "Continue to application" at bounding box center [559, 428] width 122 height 29
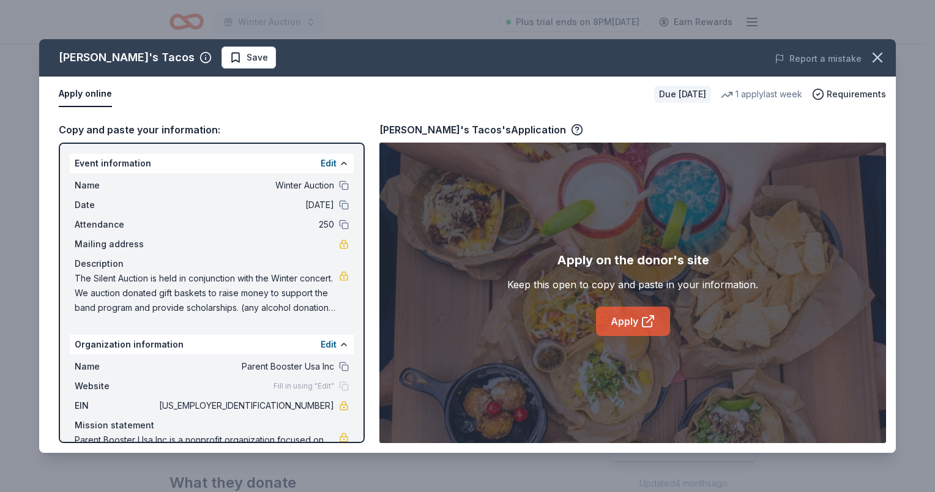
click at [634, 323] on link "Apply" at bounding box center [633, 321] width 74 height 29
click at [879, 59] on icon "button" at bounding box center [878, 57] width 9 height 9
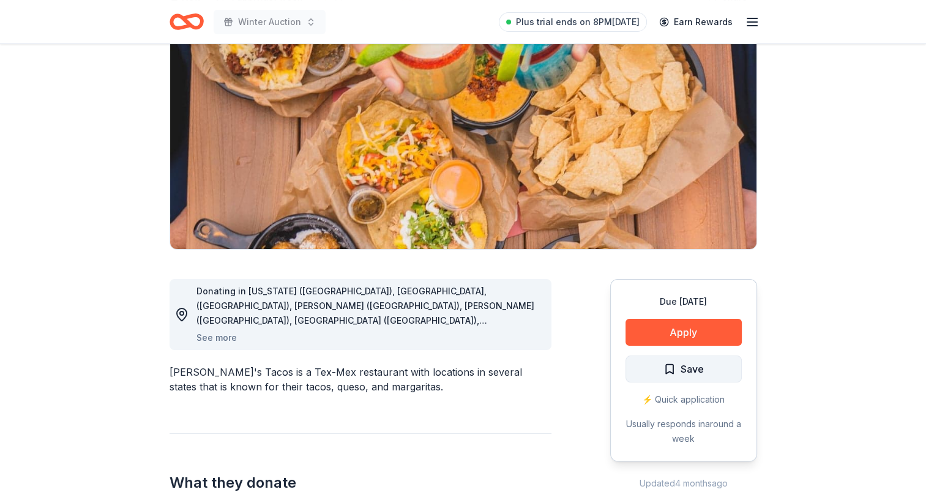
click at [683, 364] on span "Save" at bounding box center [692, 369] width 23 height 16
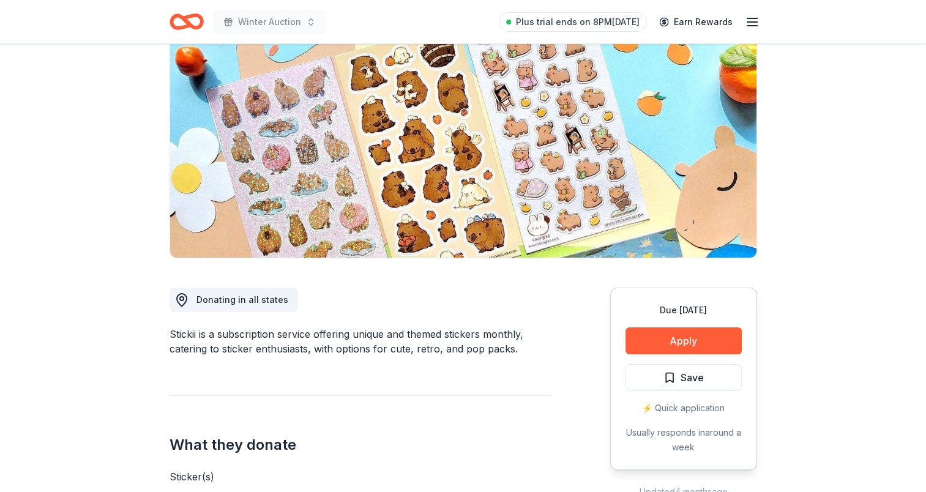
scroll to position [122, 0]
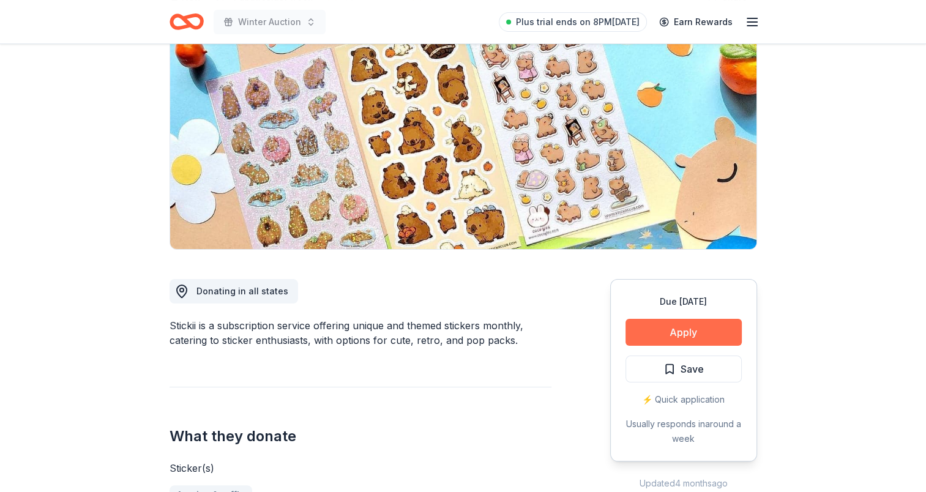
click at [695, 328] on button "Apply" at bounding box center [684, 332] width 116 height 27
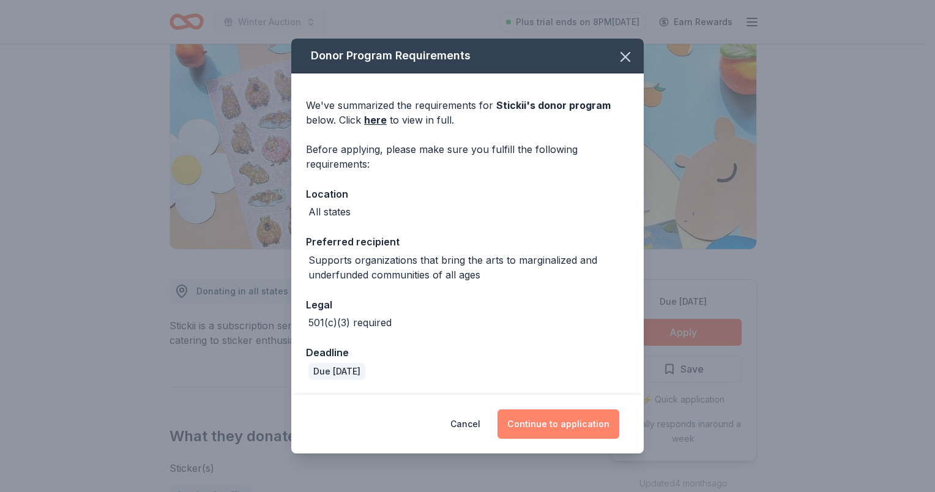
click at [546, 419] on button "Continue to application" at bounding box center [559, 424] width 122 height 29
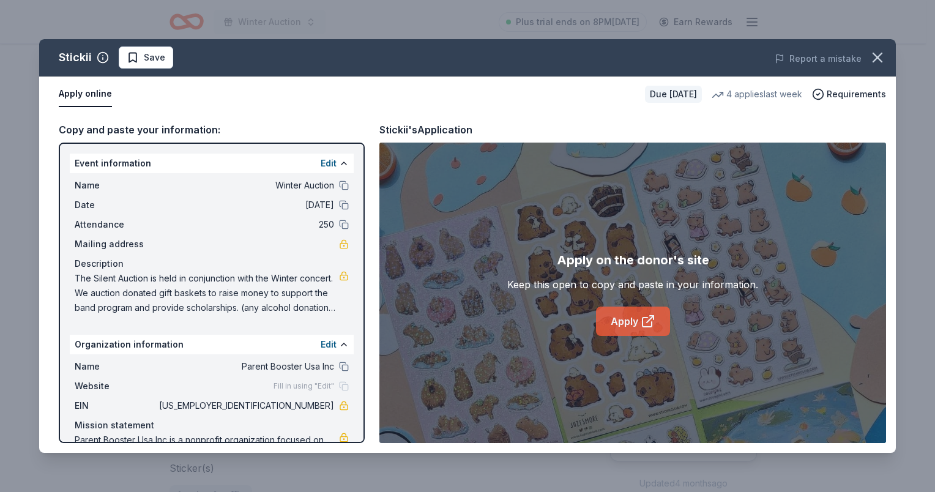
click at [630, 326] on link "Apply" at bounding box center [633, 321] width 74 height 29
click at [884, 58] on icon "button" at bounding box center [877, 57] width 17 height 17
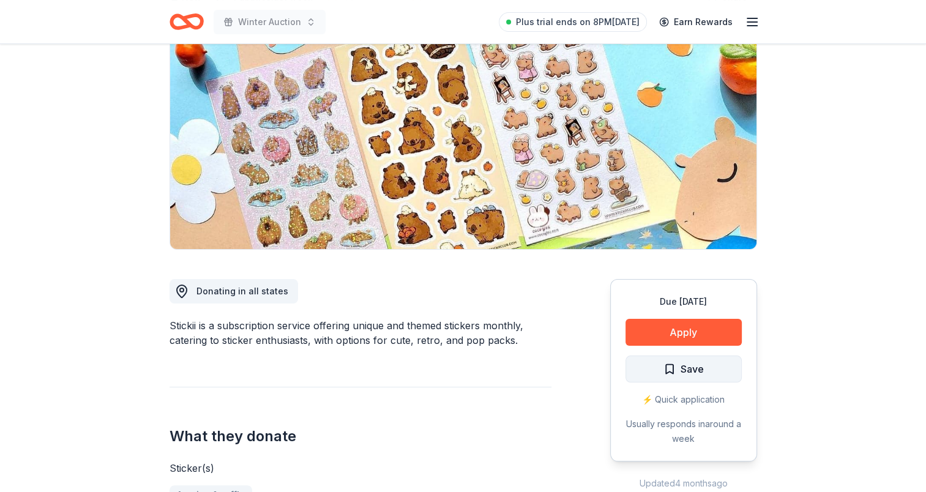
click at [676, 362] on span "Save" at bounding box center [684, 369] width 40 height 16
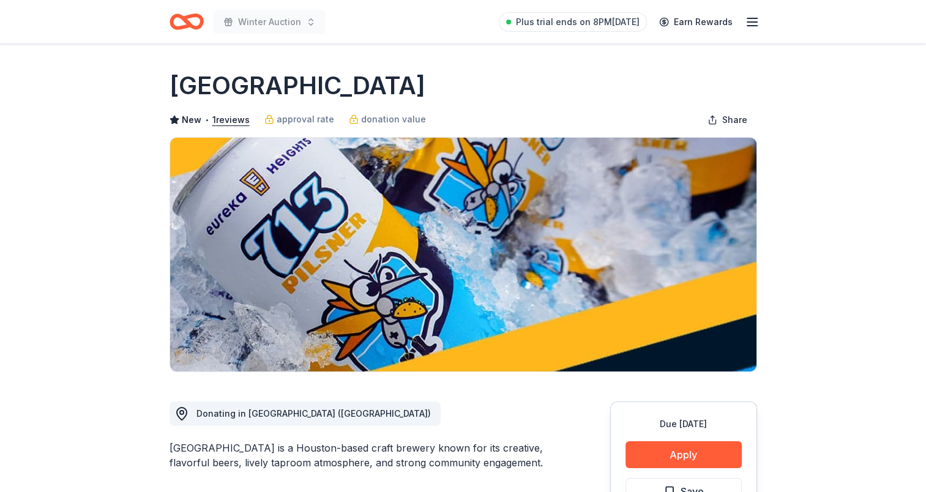
scroll to position [245, 0]
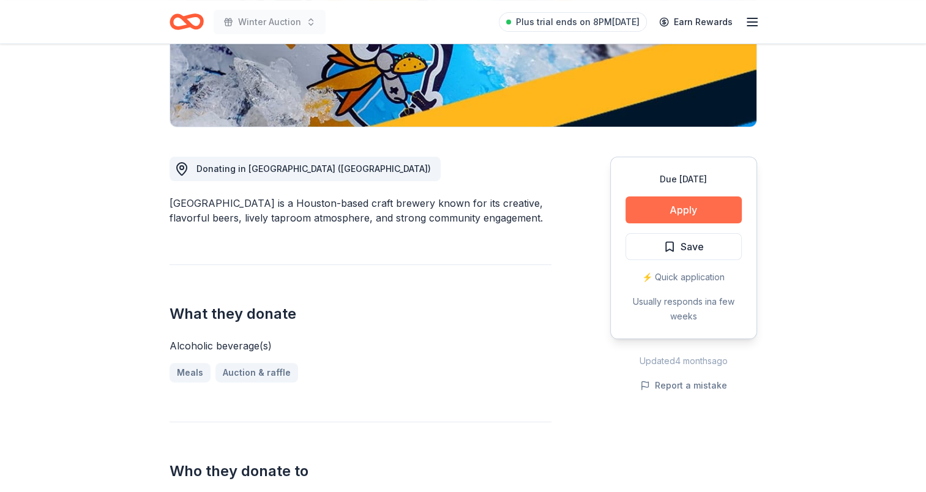
click at [678, 209] on button "Apply" at bounding box center [684, 209] width 116 height 27
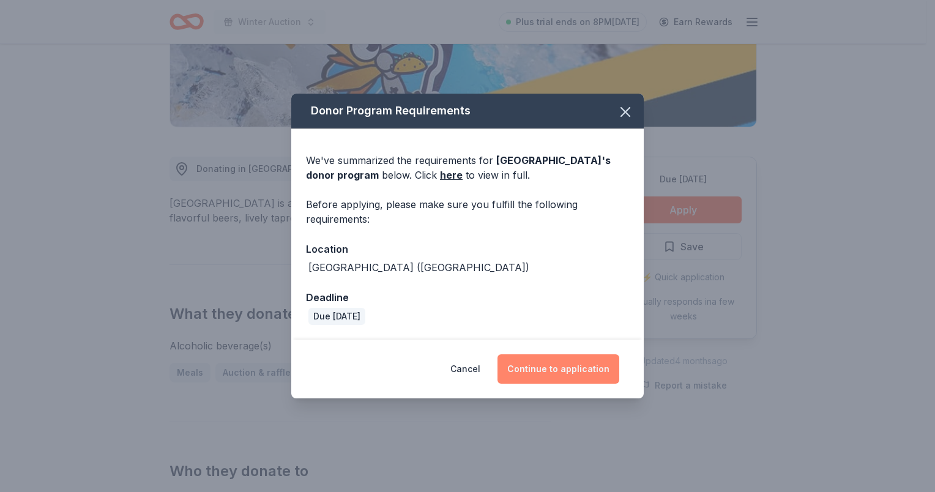
click at [580, 359] on button "Continue to application" at bounding box center [559, 368] width 122 height 29
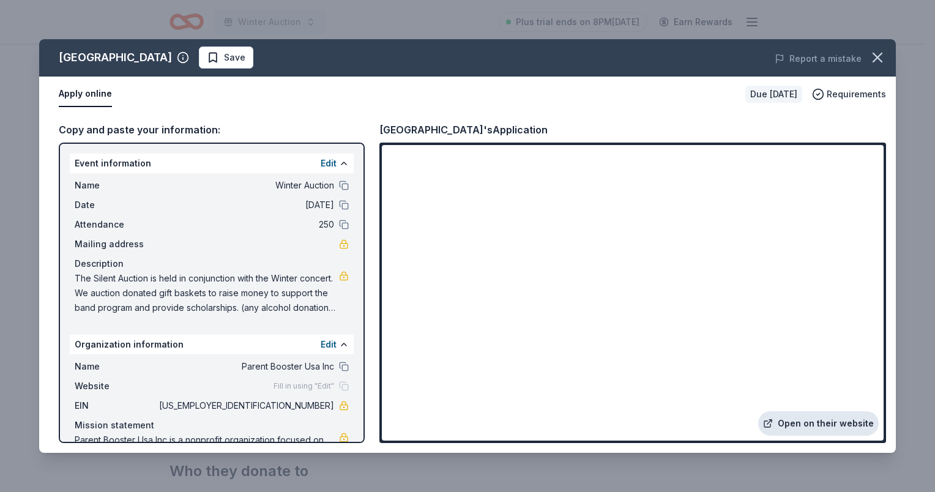
click at [830, 423] on link "Open on their website" at bounding box center [818, 423] width 121 height 24
click at [874, 58] on icon "button" at bounding box center [877, 57] width 17 height 17
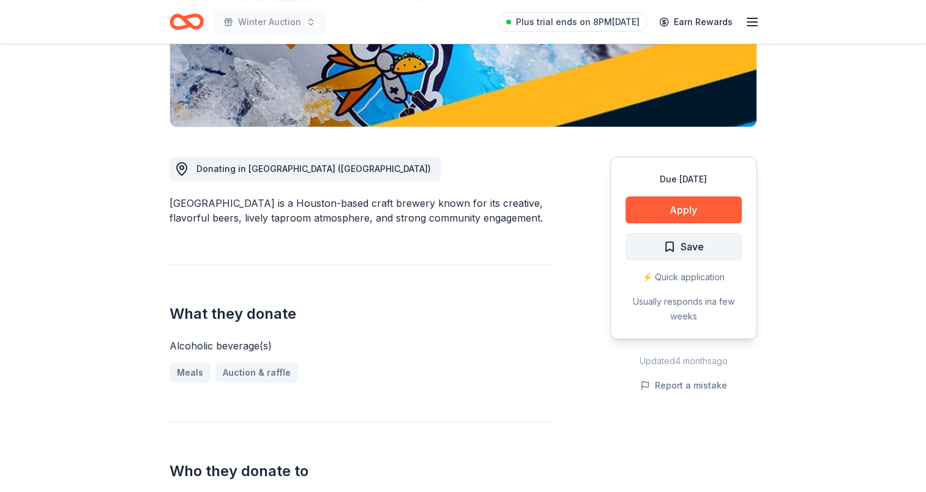
click at [683, 244] on span "Save" at bounding box center [692, 247] width 23 height 16
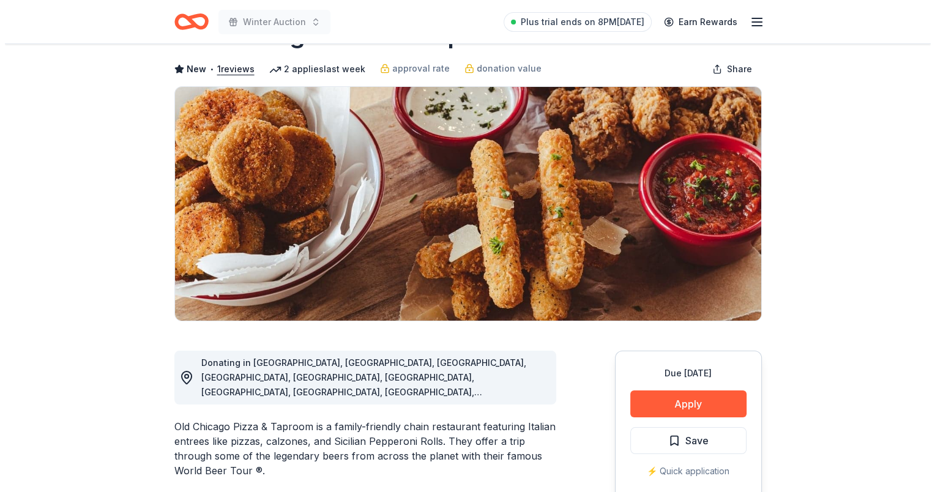
scroll to position [184, 0]
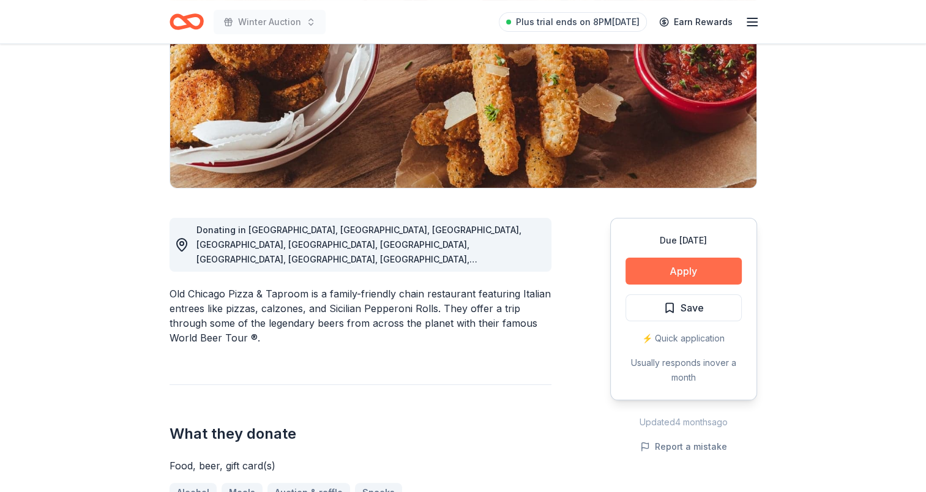
click at [700, 279] on button "Apply" at bounding box center [684, 271] width 116 height 27
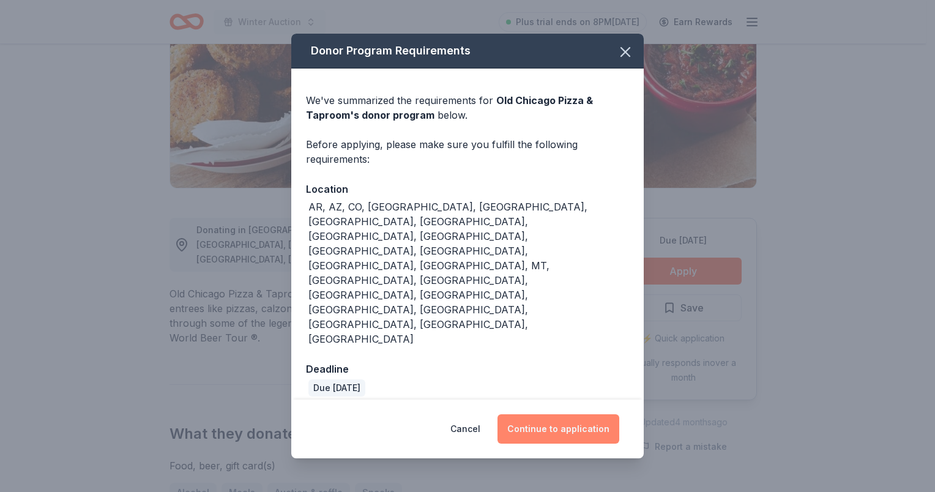
click at [556, 414] on button "Continue to application" at bounding box center [559, 428] width 122 height 29
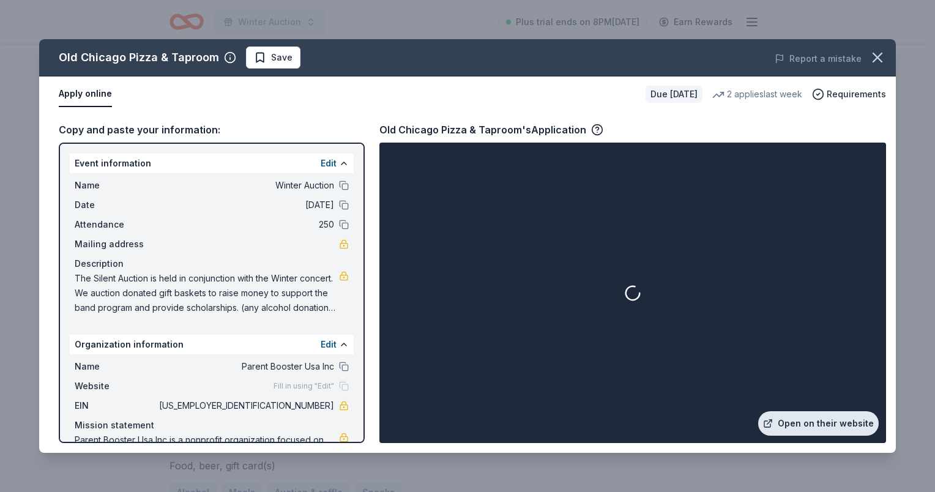
click at [820, 421] on link "Open on their website" at bounding box center [818, 423] width 121 height 24
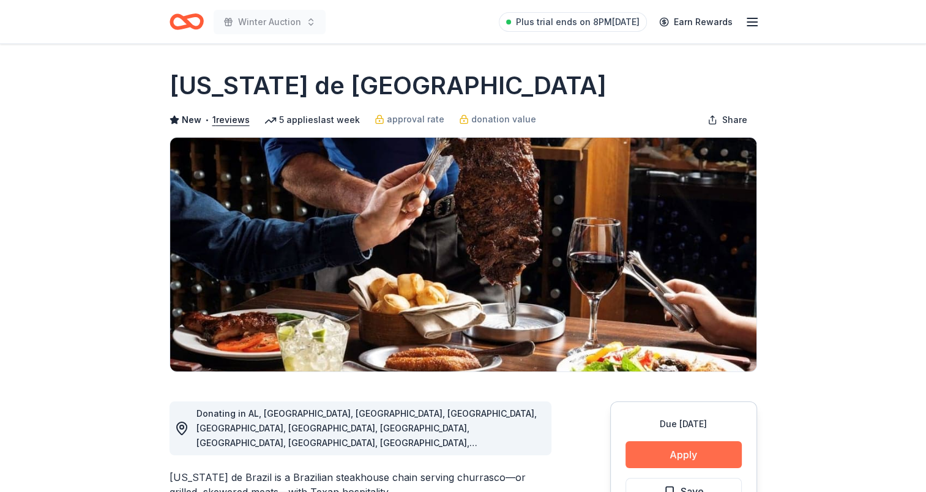
click at [686, 455] on button "Apply" at bounding box center [684, 454] width 116 height 27
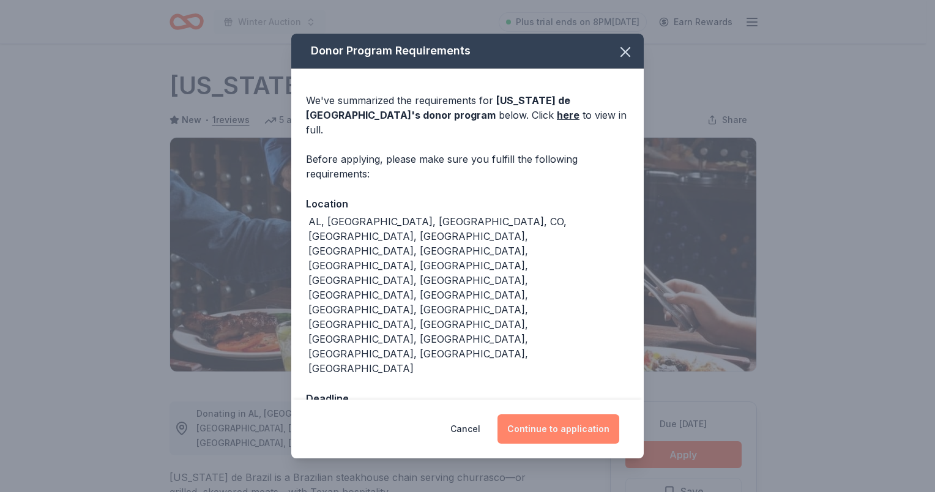
click at [553, 414] on button "Continue to application" at bounding box center [559, 428] width 122 height 29
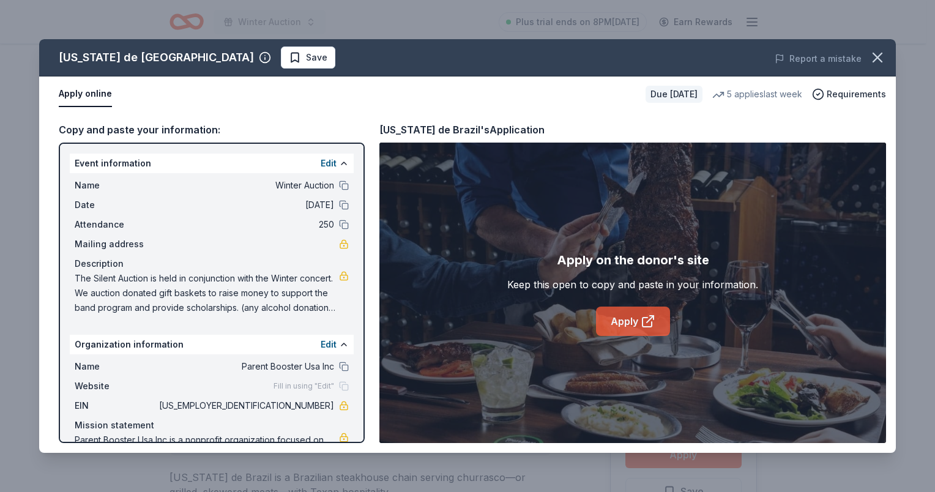
click at [649, 319] on icon at bounding box center [650, 319] width 7 height 7
drag, startPoint x: 883, startPoint y: 61, endPoint x: 857, endPoint y: 83, distance: 33.9
click at [883, 61] on icon "button" at bounding box center [877, 57] width 17 height 17
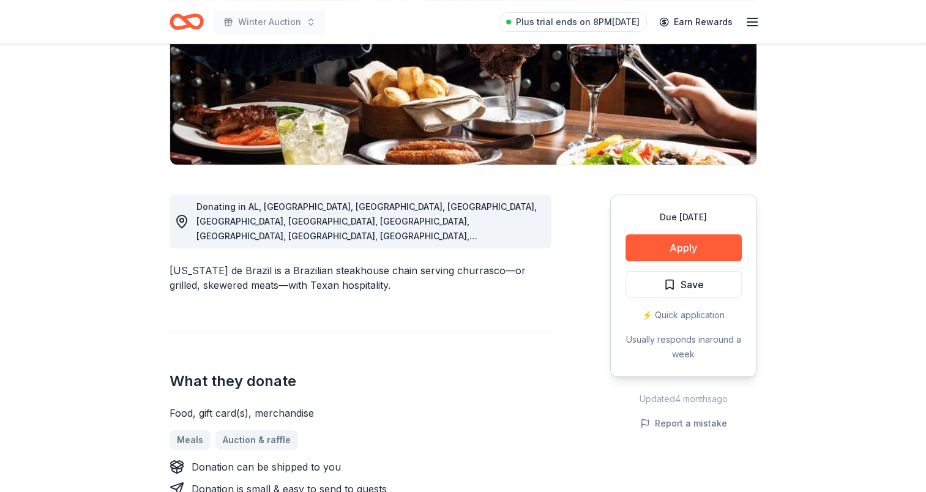
scroll to position [306, 0]
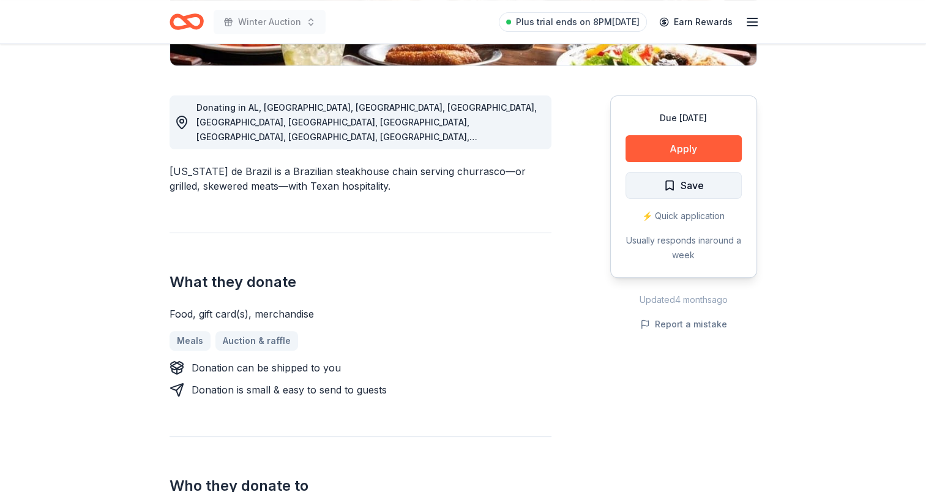
click at [673, 181] on span "Save" at bounding box center [684, 186] width 40 height 16
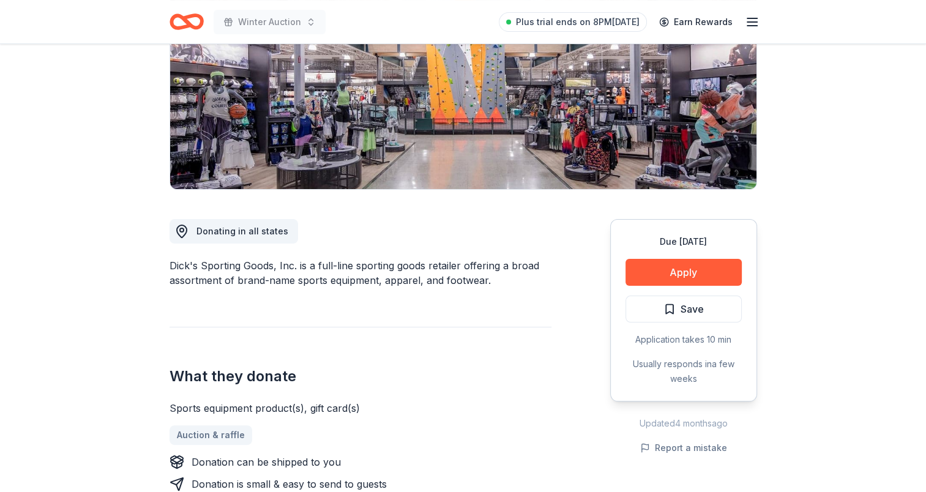
scroll to position [184, 0]
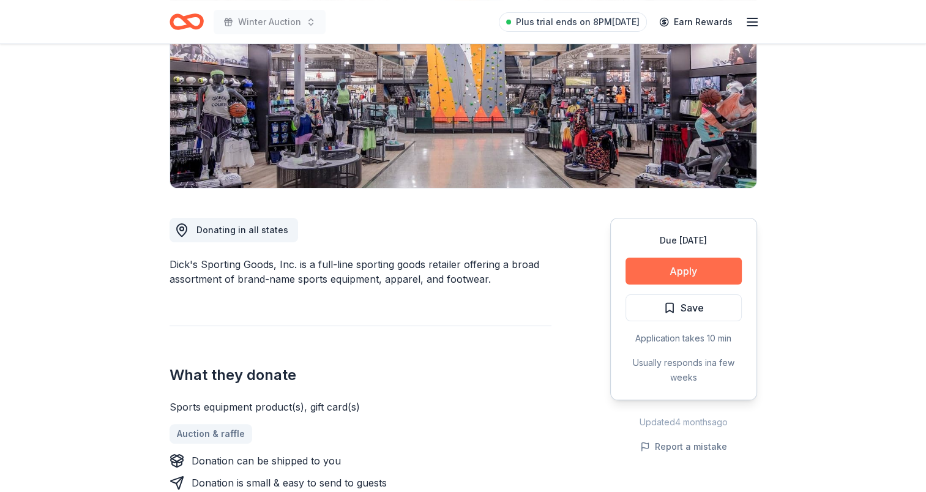
click at [685, 273] on button "Apply" at bounding box center [684, 271] width 116 height 27
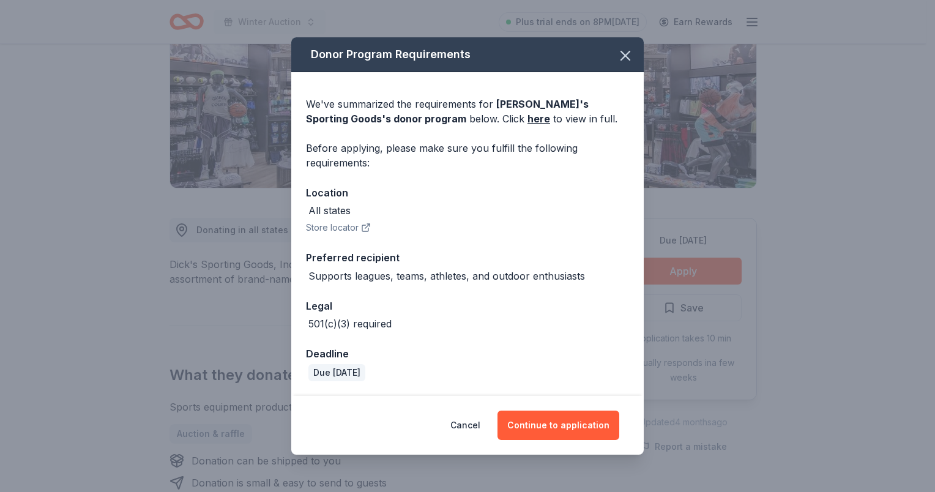
drag, startPoint x: 534, startPoint y: 428, endPoint x: 457, endPoint y: 323, distance: 130.6
click at [534, 427] on button "Continue to application" at bounding box center [559, 425] width 122 height 29
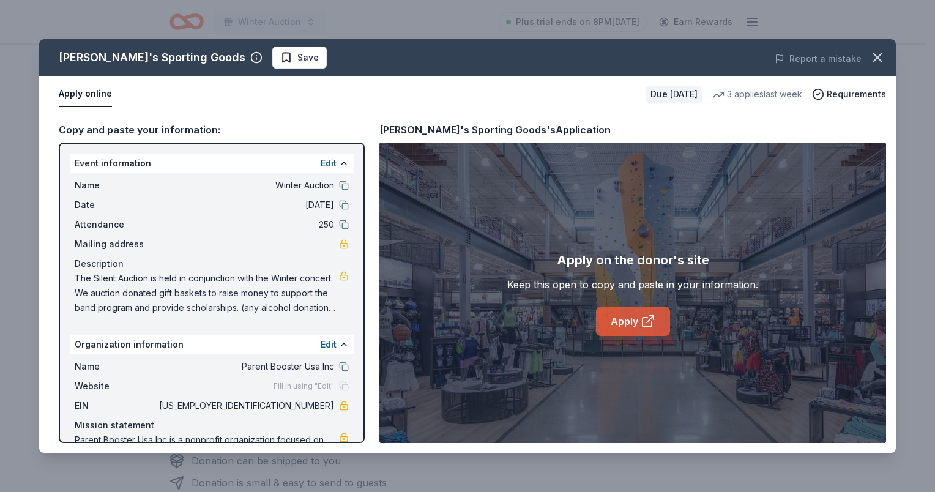
click at [664, 316] on link "Apply" at bounding box center [633, 321] width 74 height 29
click at [880, 66] on button "button" at bounding box center [877, 57] width 27 height 27
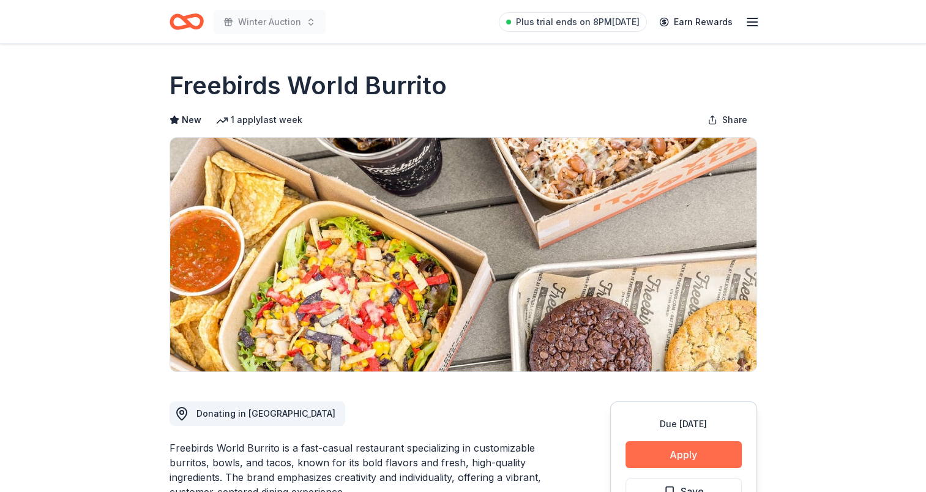
click at [683, 453] on button "Apply" at bounding box center [684, 454] width 116 height 27
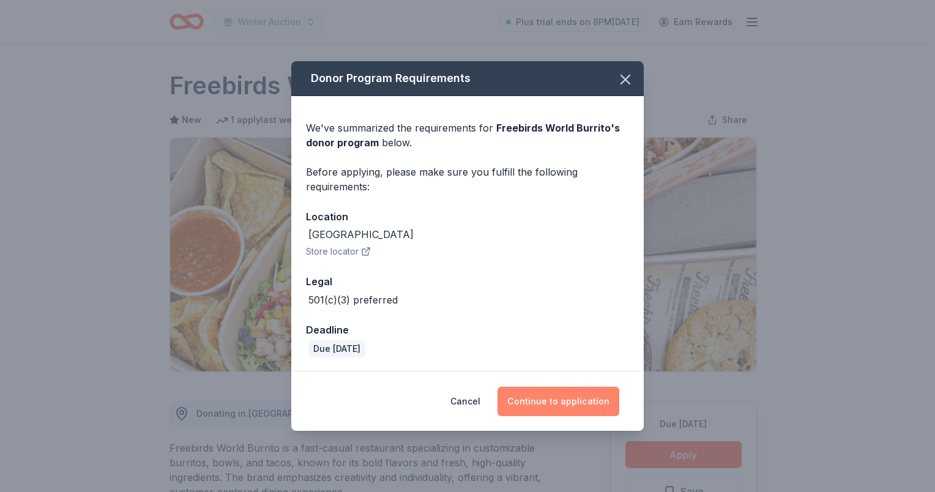
drag, startPoint x: 544, startPoint y: 400, endPoint x: 542, endPoint y: 391, distance: 9.4
click at [545, 400] on button "Continue to application" at bounding box center [559, 401] width 122 height 29
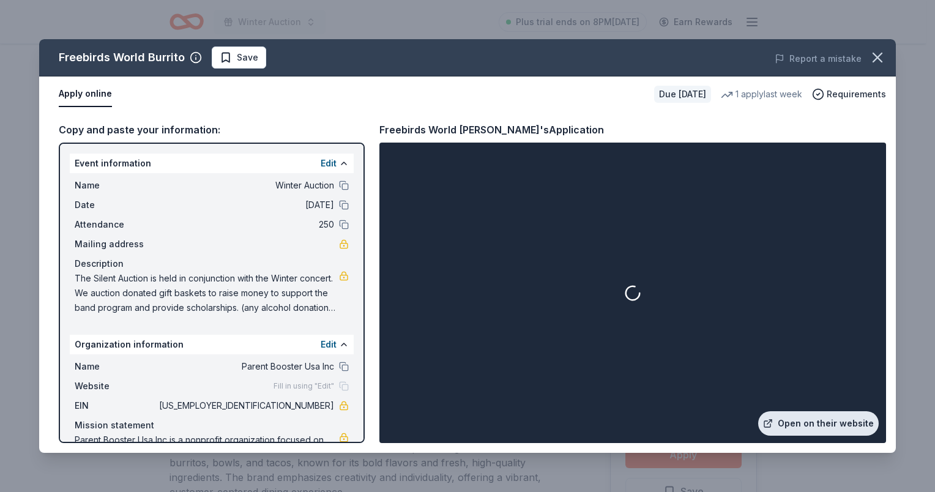
click at [830, 427] on link "Open on their website" at bounding box center [818, 423] width 121 height 24
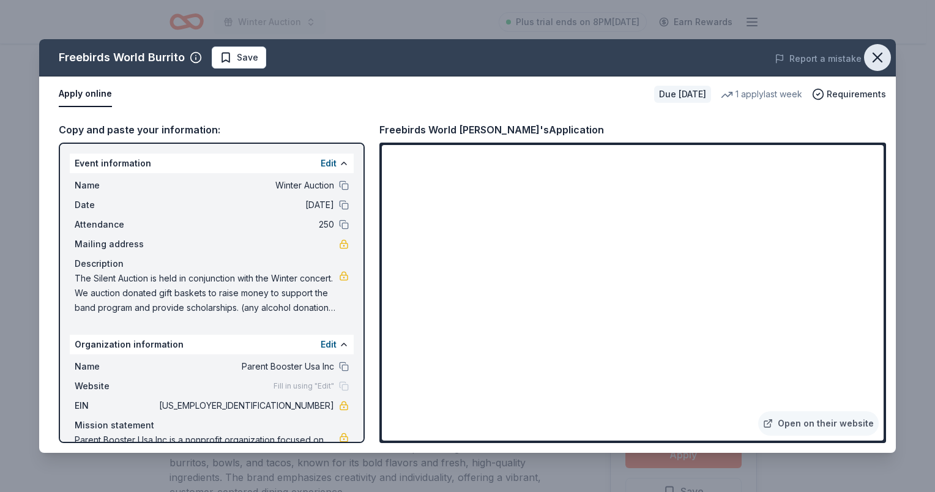
click at [881, 56] on icon "button" at bounding box center [877, 57] width 17 height 17
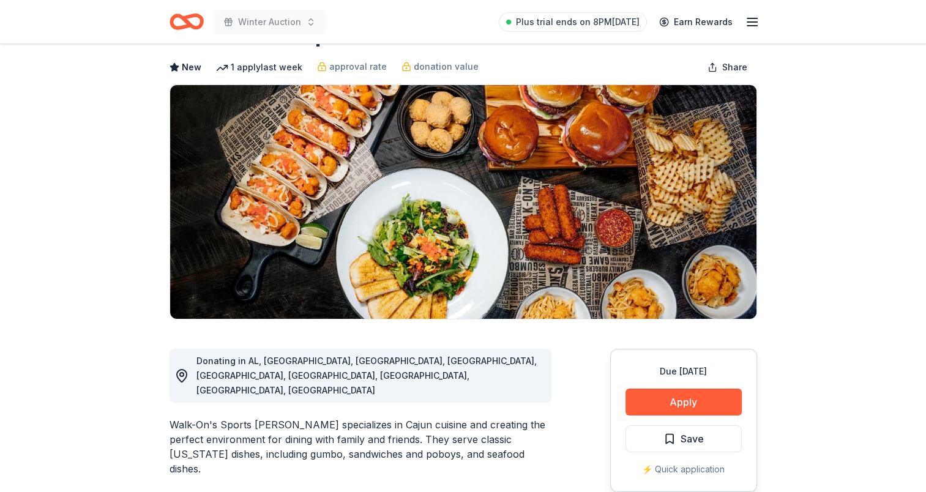
scroll to position [122, 0]
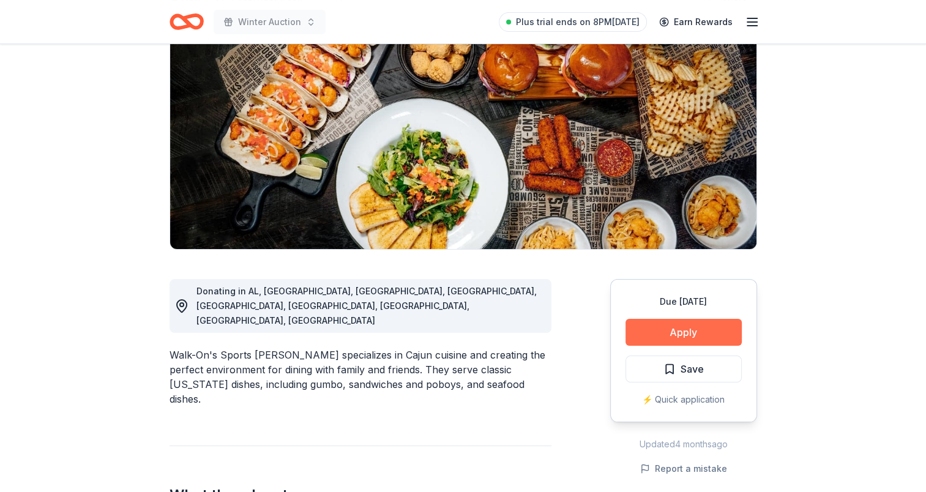
click at [659, 337] on button "Apply" at bounding box center [684, 332] width 116 height 27
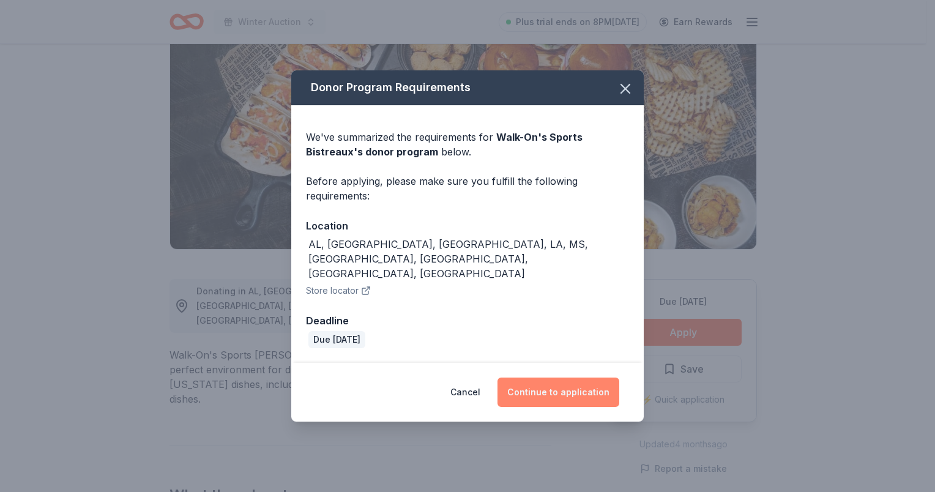
click at [549, 378] on button "Continue to application" at bounding box center [559, 392] width 122 height 29
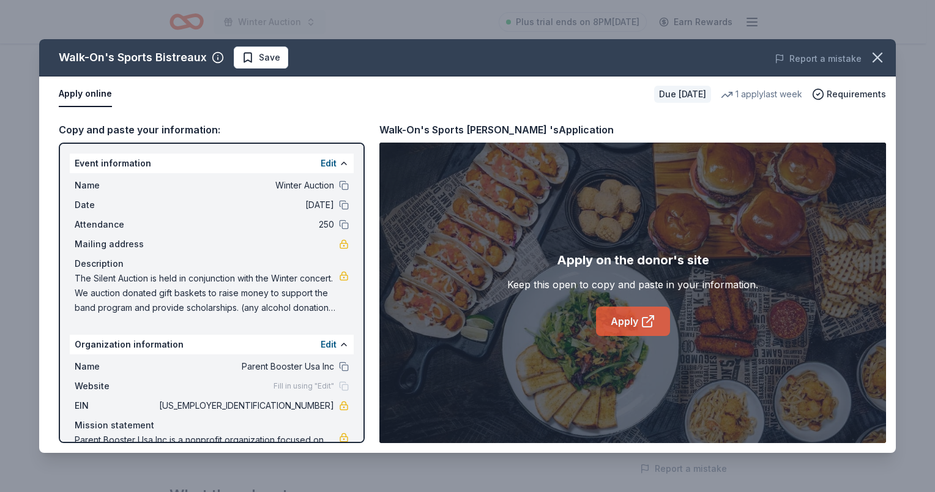
click at [616, 317] on link "Apply" at bounding box center [633, 321] width 74 height 29
drag, startPoint x: 884, startPoint y: 56, endPoint x: 884, endPoint y: 70, distance: 14.7
click at [884, 57] on icon "button" at bounding box center [877, 57] width 17 height 17
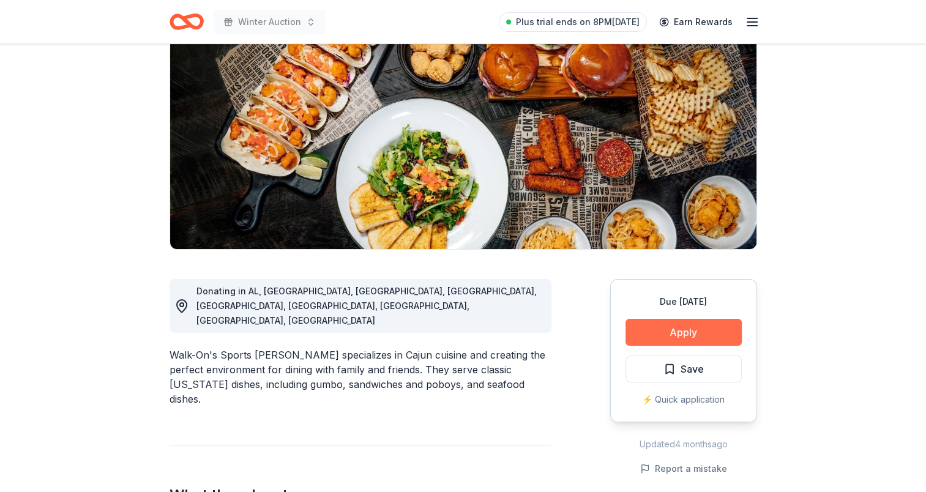
click at [702, 321] on button "Apply" at bounding box center [684, 332] width 116 height 27
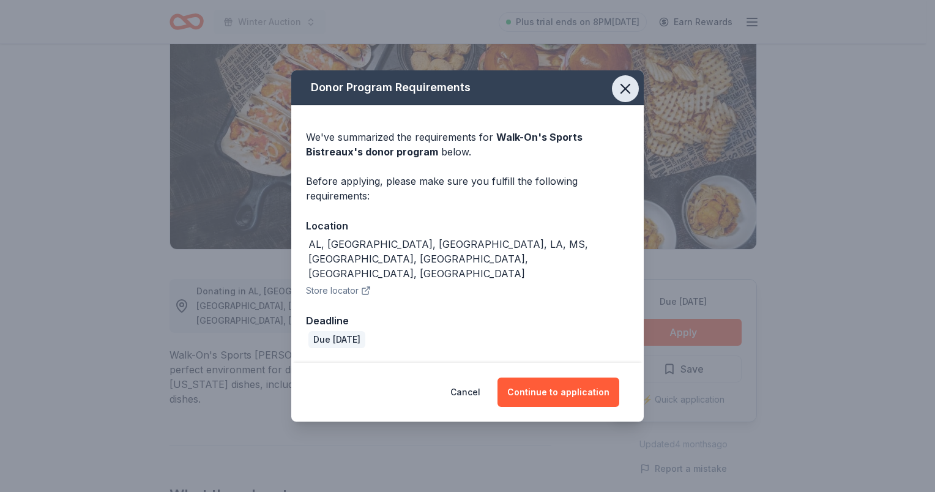
click at [627, 93] on icon "button" at bounding box center [625, 88] width 9 height 9
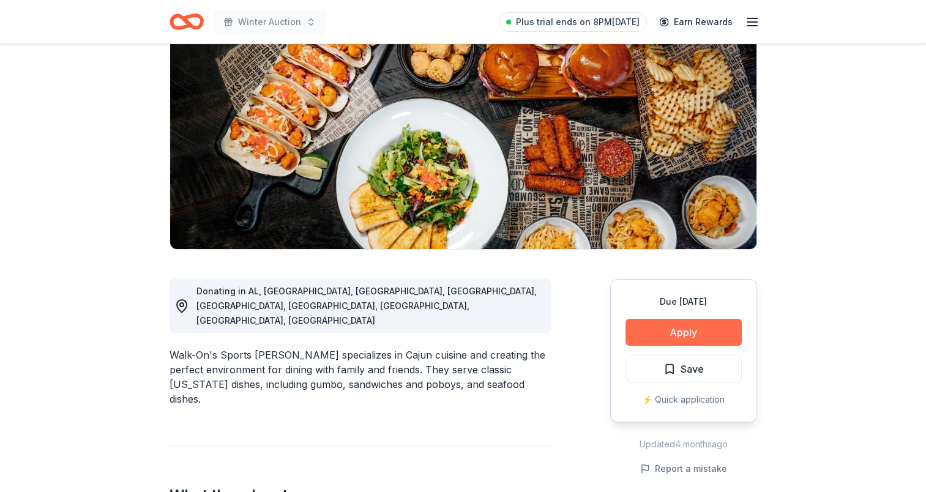
drag, startPoint x: 700, startPoint y: 375, endPoint x: 642, endPoint y: 333, distance: 72.0
click at [700, 375] on span "Save" at bounding box center [692, 369] width 23 height 16
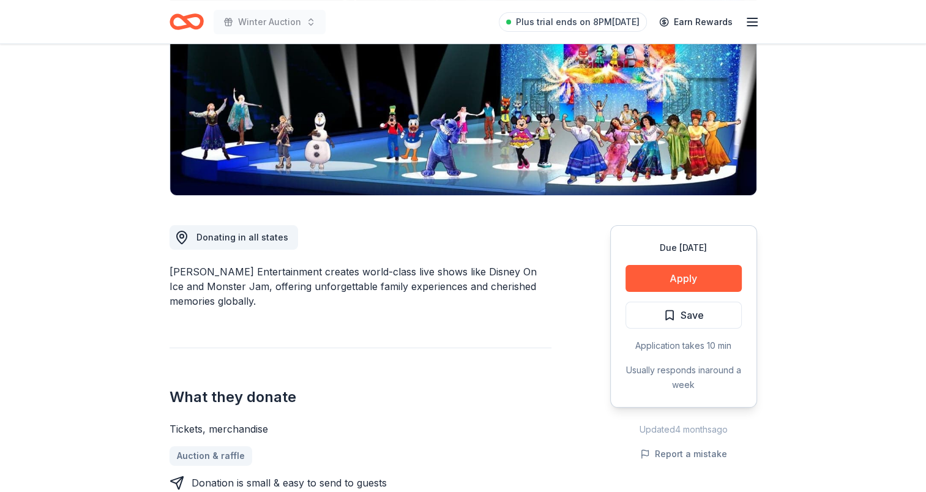
scroll to position [184, 0]
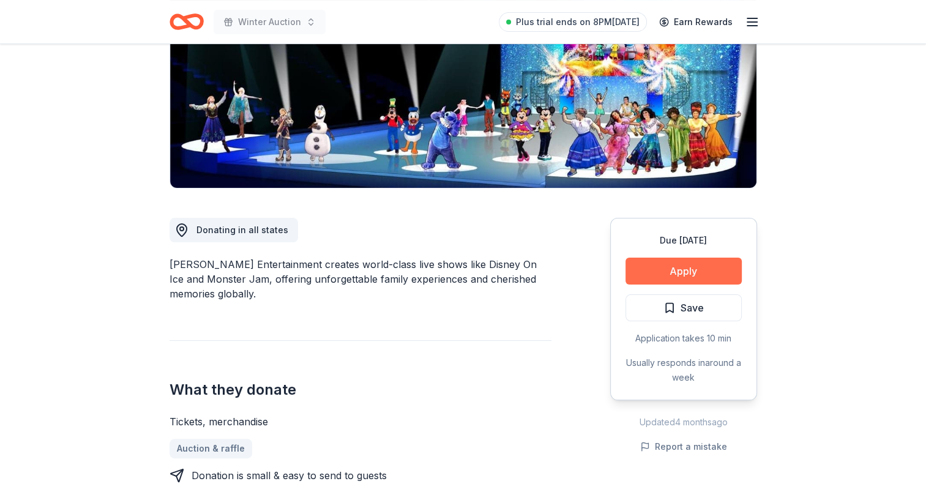
click at [683, 271] on button "Apply" at bounding box center [684, 271] width 116 height 27
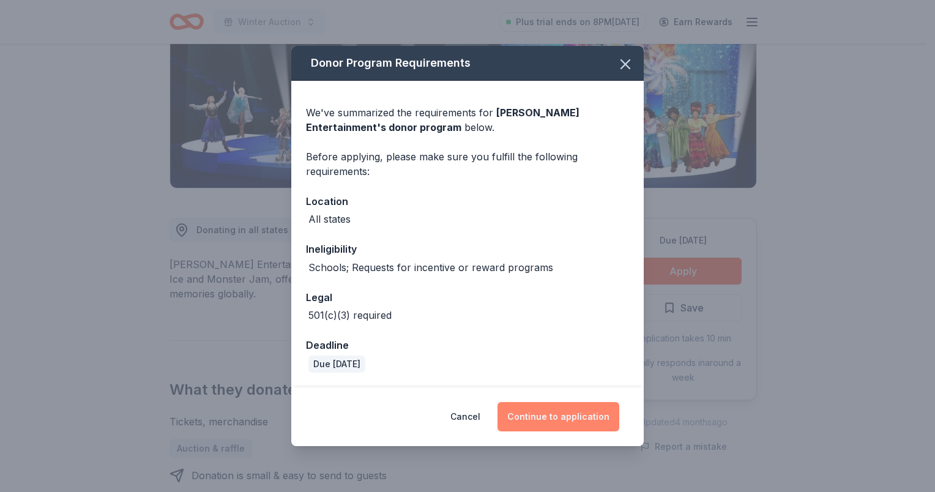
click at [566, 413] on button "Continue to application" at bounding box center [559, 416] width 122 height 29
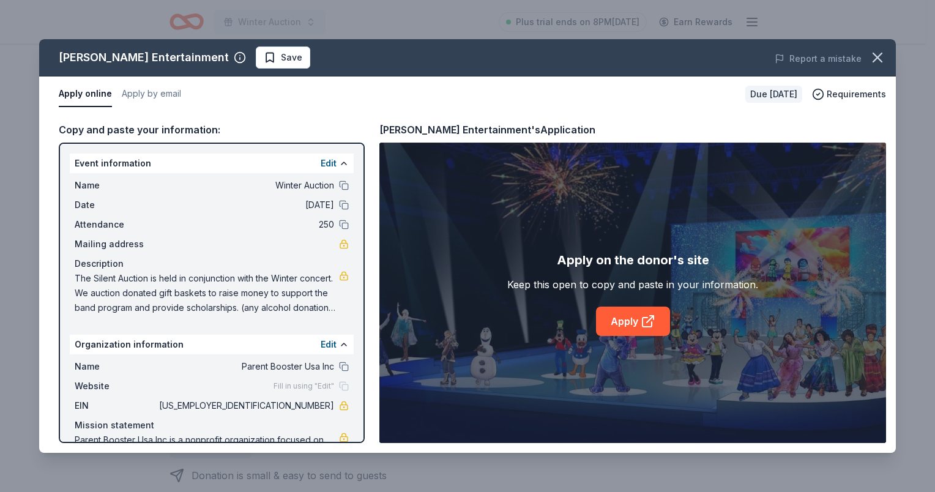
click at [643, 305] on div "Apply on the donor's site Keep this open to copy and paste in your information.…" at bounding box center [632, 293] width 251 height 86
click at [637, 324] on link "Apply" at bounding box center [633, 321] width 74 height 29
click at [881, 55] on icon "button" at bounding box center [877, 57] width 17 height 17
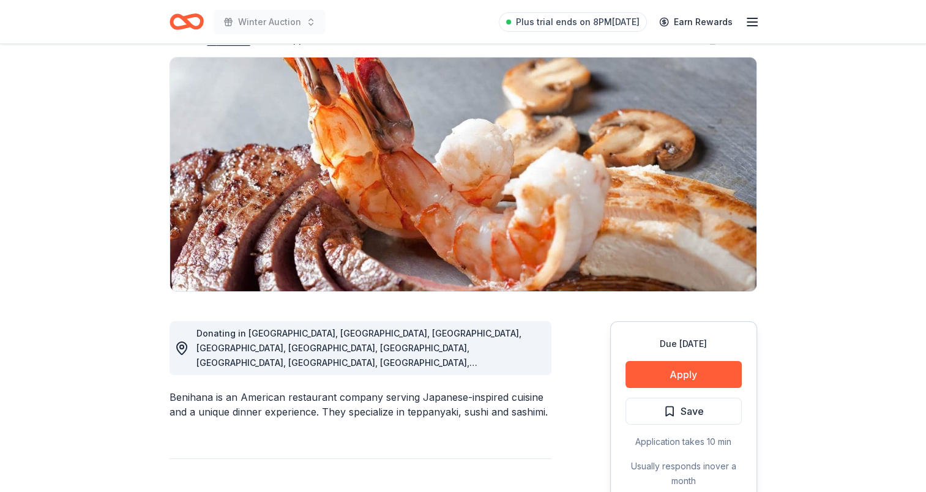
scroll to position [184, 0]
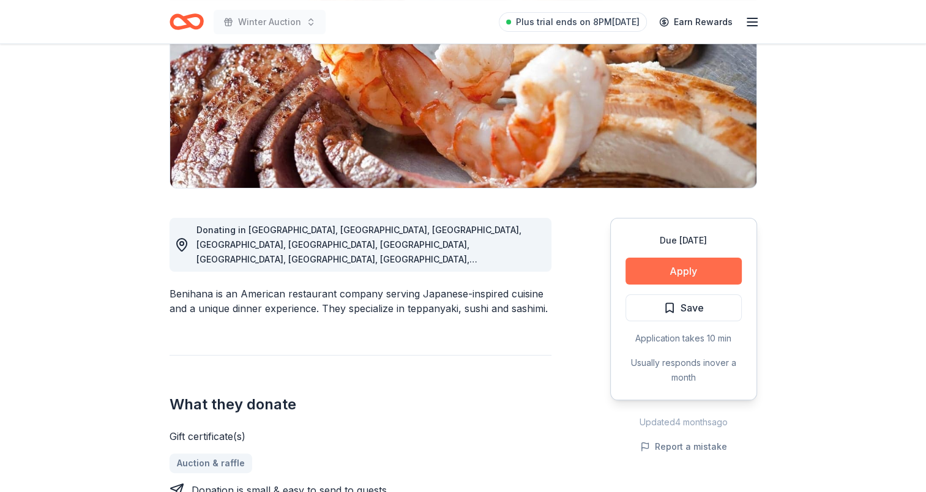
click at [695, 272] on button "Apply" at bounding box center [684, 271] width 116 height 27
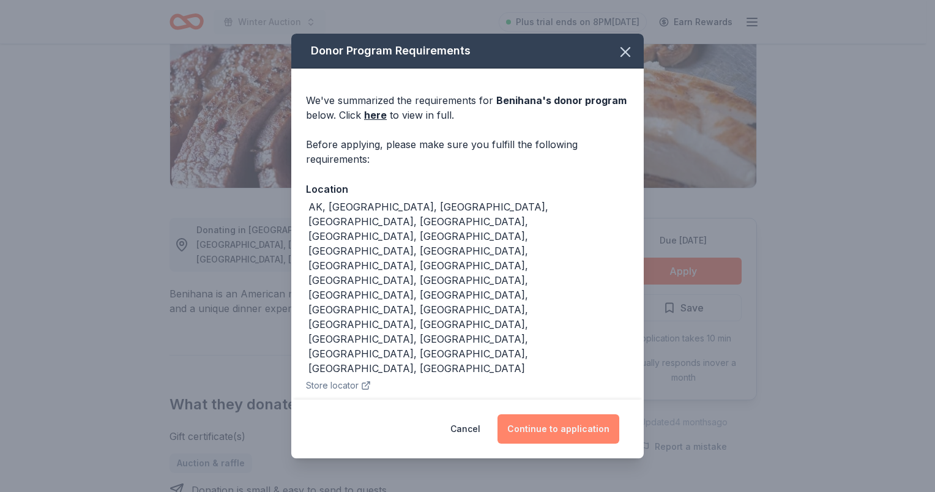
click at [551, 428] on button "Continue to application" at bounding box center [559, 428] width 122 height 29
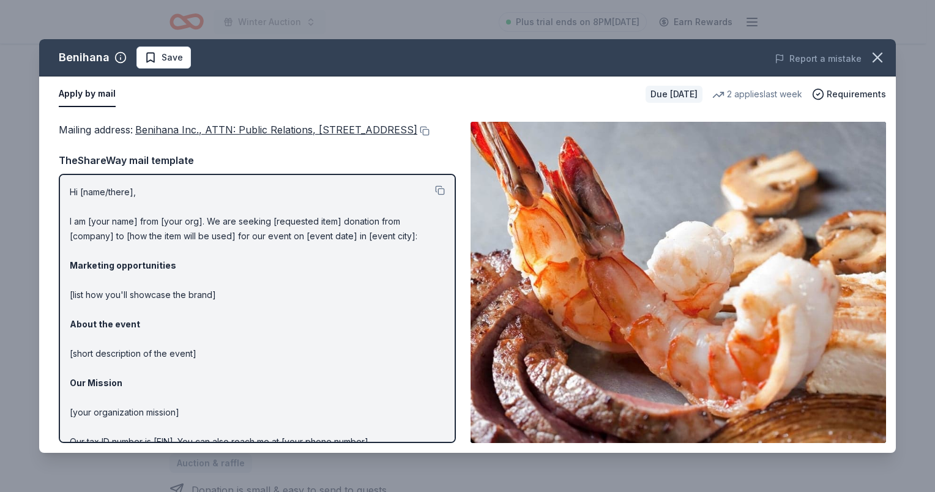
click at [329, 166] on div "Mailing address : Benihana Inc., ATTN: Public Relations, 21500 Biscayne Blvd., …" at bounding box center [257, 282] width 397 height 321
drag, startPoint x: 277, startPoint y: 129, endPoint x: 182, endPoint y: 147, distance: 96.5
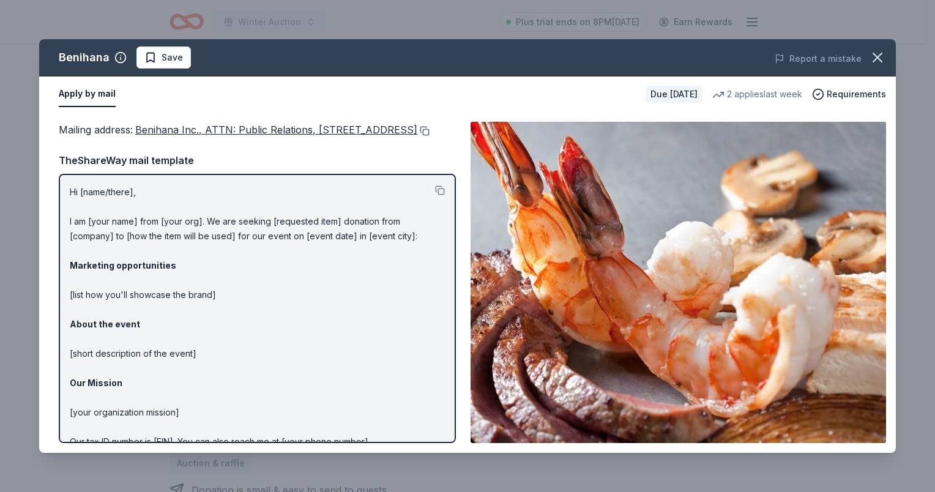
click at [184, 149] on div "Mailing address : Benihana Inc., ATTN: Public Relations, 21500 Biscayne Blvd., …" at bounding box center [257, 282] width 397 height 321
click at [417, 136] on button at bounding box center [423, 131] width 12 height 10
click at [881, 53] on icon "button" at bounding box center [878, 57] width 9 height 9
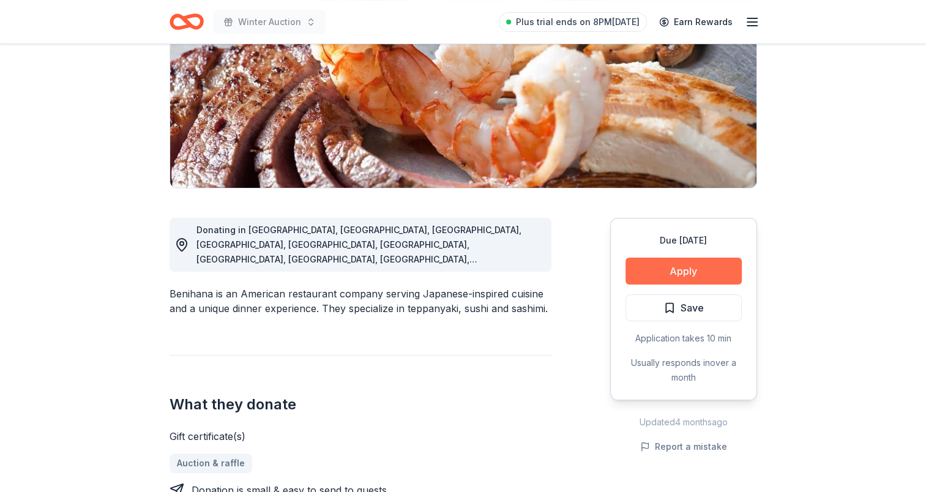
drag, startPoint x: 701, startPoint y: 310, endPoint x: 664, endPoint y: 275, distance: 51.1
click at [701, 307] on span "Save" at bounding box center [692, 308] width 23 height 16
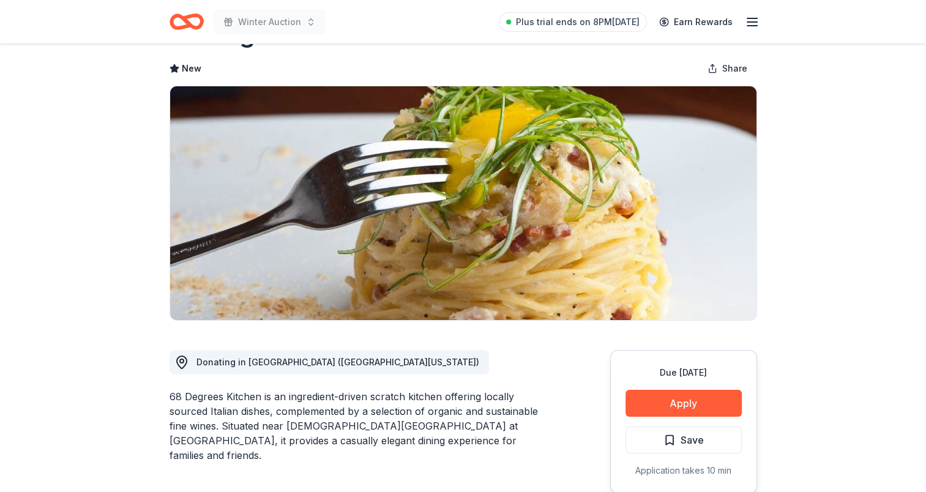
scroll to position [122, 0]
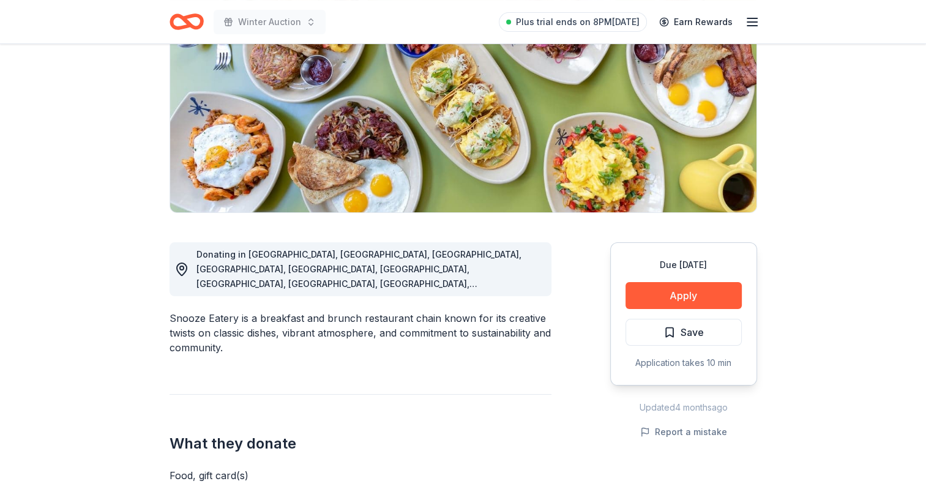
scroll to position [184, 0]
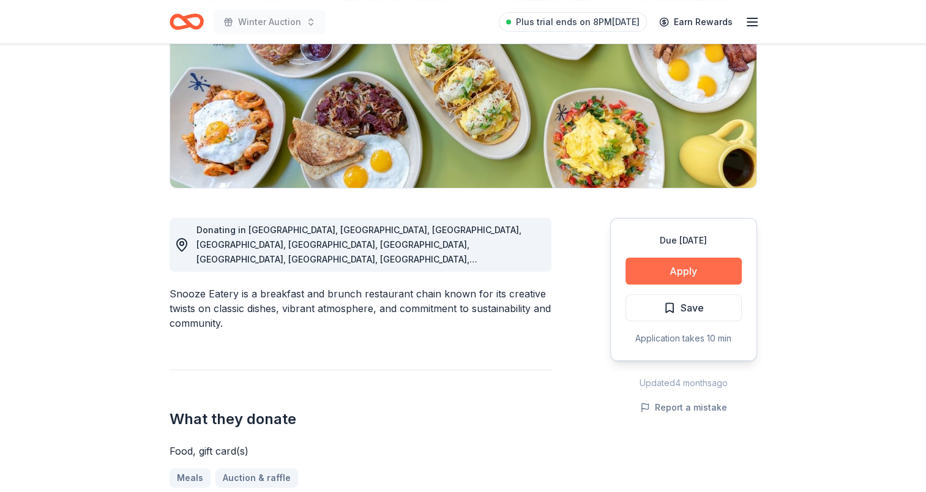
click at [676, 264] on button "Apply" at bounding box center [684, 271] width 116 height 27
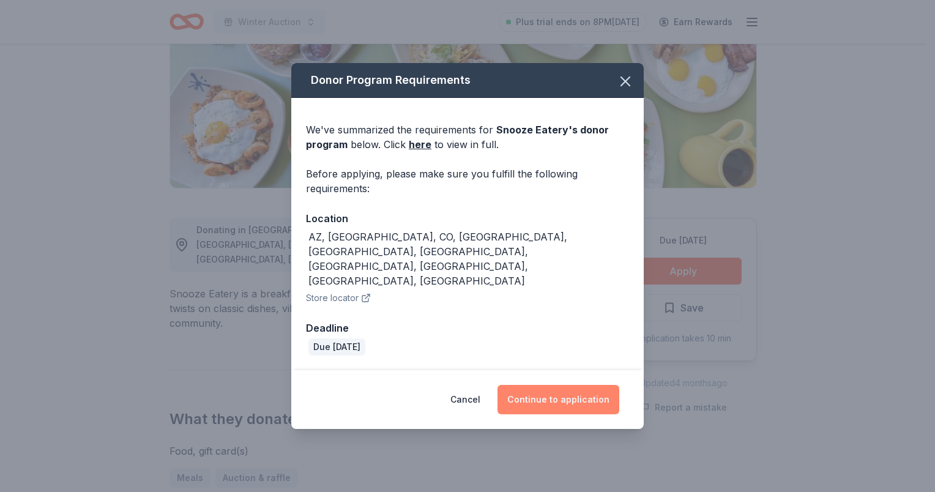
click at [553, 385] on button "Continue to application" at bounding box center [559, 399] width 122 height 29
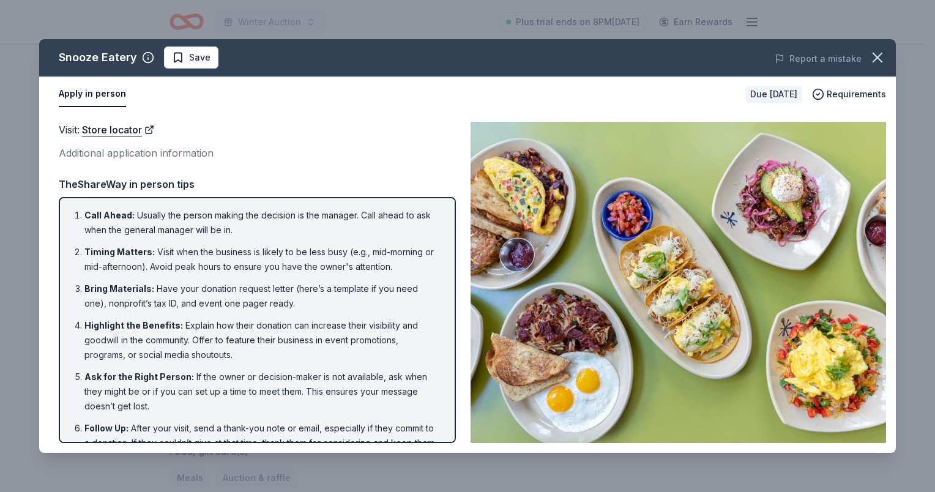
click at [324, 222] on li "Call Ahead : Usually the person making the decision is the manager. Call ahead …" at bounding box center [260, 222] width 353 height 29
click at [875, 53] on icon "button" at bounding box center [877, 57] width 17 height 17
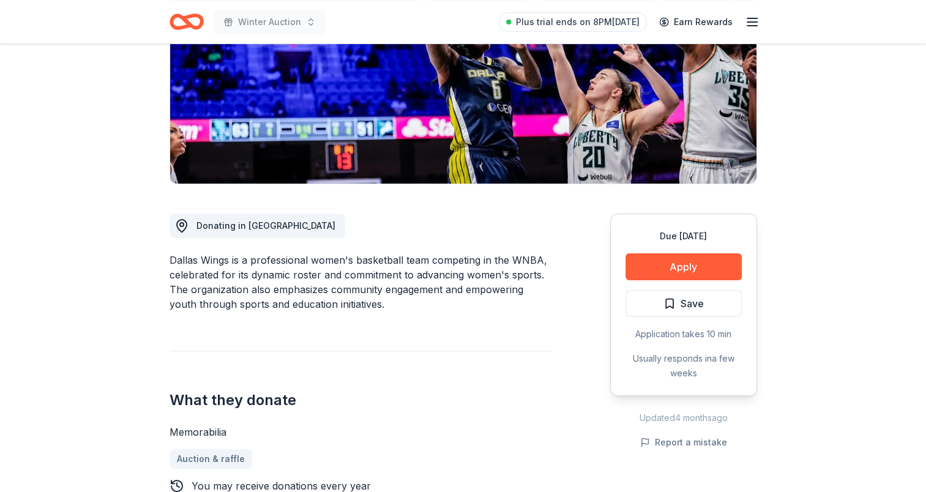
scroll to position [245, 0]
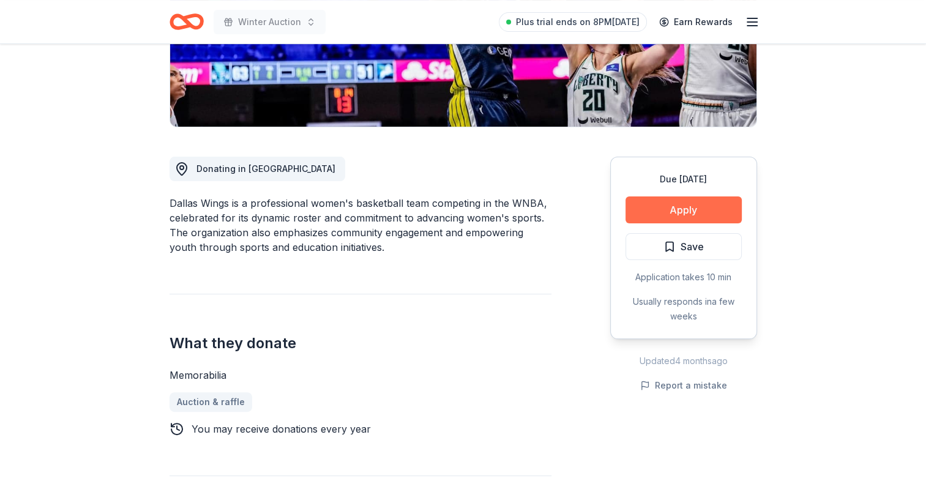
click at [695, 212] on button "Apply" at bounding box center [684, 209] width 116 height 27
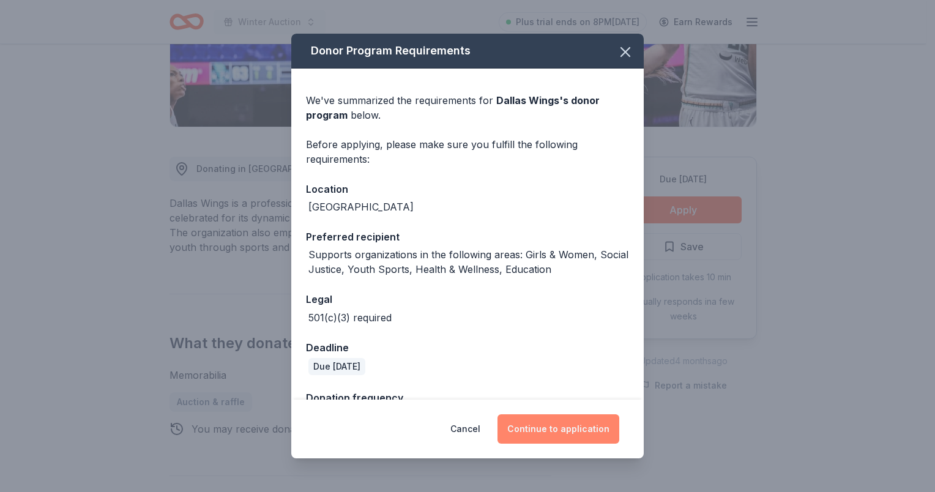
click at [556, 430] on button "Continue to application" at bounding box center [559, 428] width 122 height 29
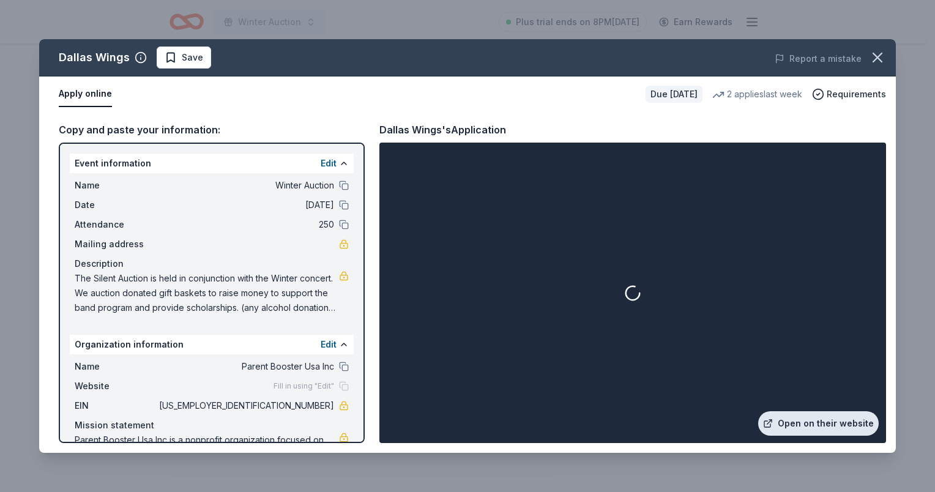
click at [826, 431] on link "Open on their website" at bounding box center [818, 423] width 121 height 24
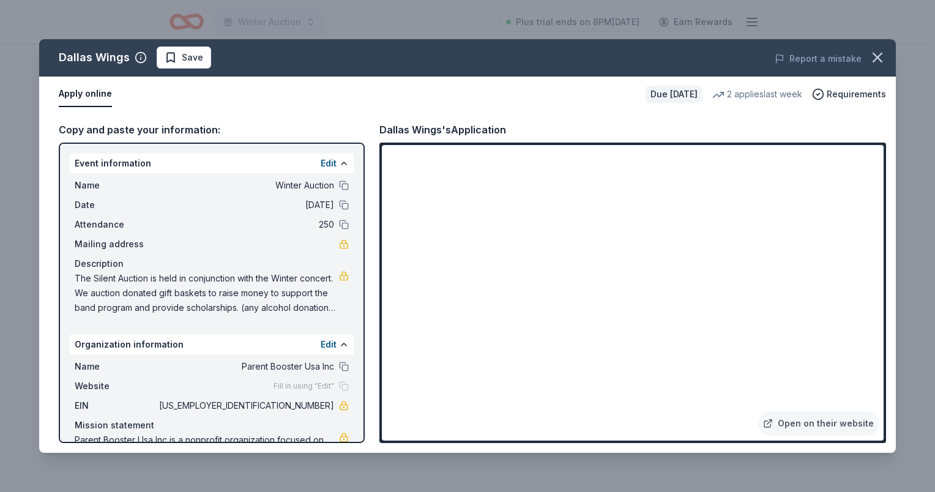
click at [881, 58] on icon "button" at bounding box center [877, 57] width 17 height 17
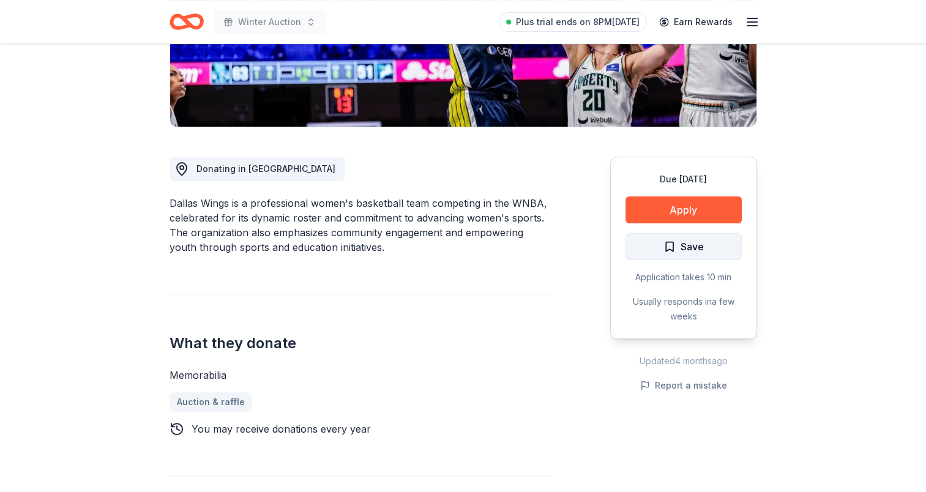
click at [676, 257] on button "Save" at bounding box center [684, 246] width 116 height 27
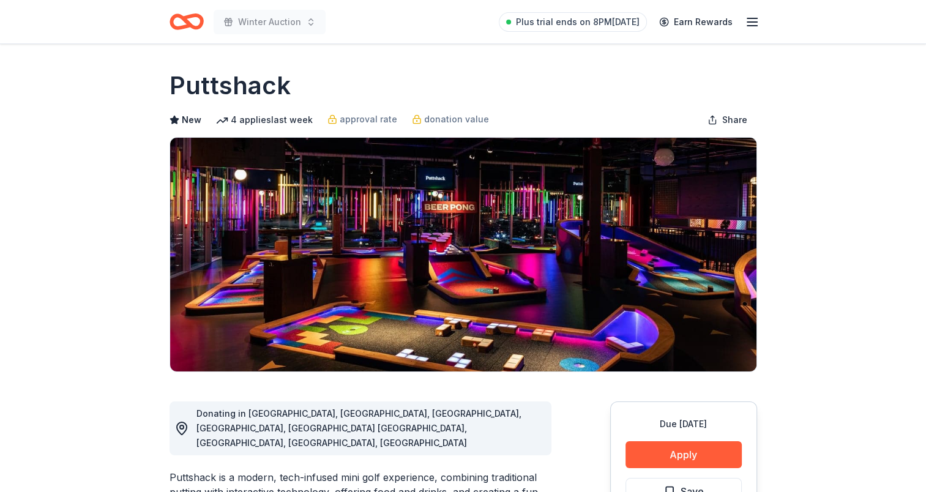
scroll to position [122, 0]
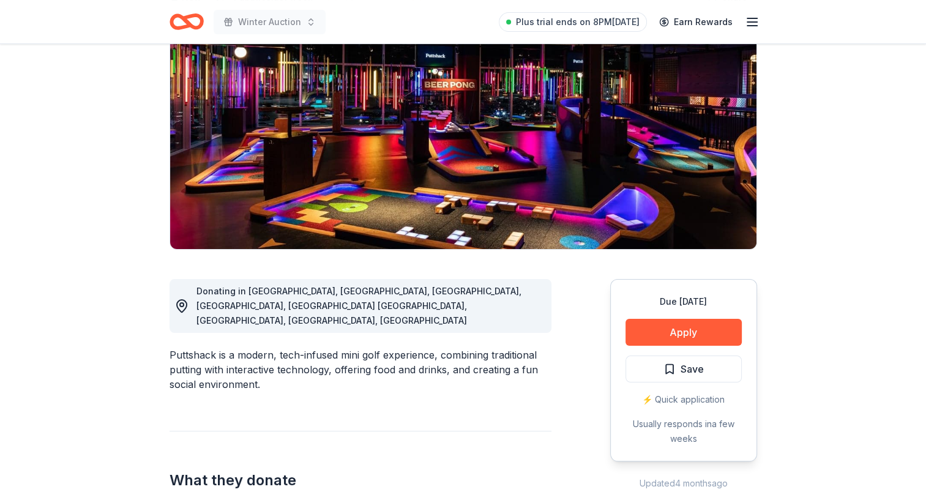
click at [694, 348] on div "Due in 30 days Apply Save ⚡️ Quick application Usually responds in a few weeks" at bounding box center [683, 370] width 147 height 182
click at [690, 335] on button "Apply" at bounding box center [684, 332] width 116 height 27
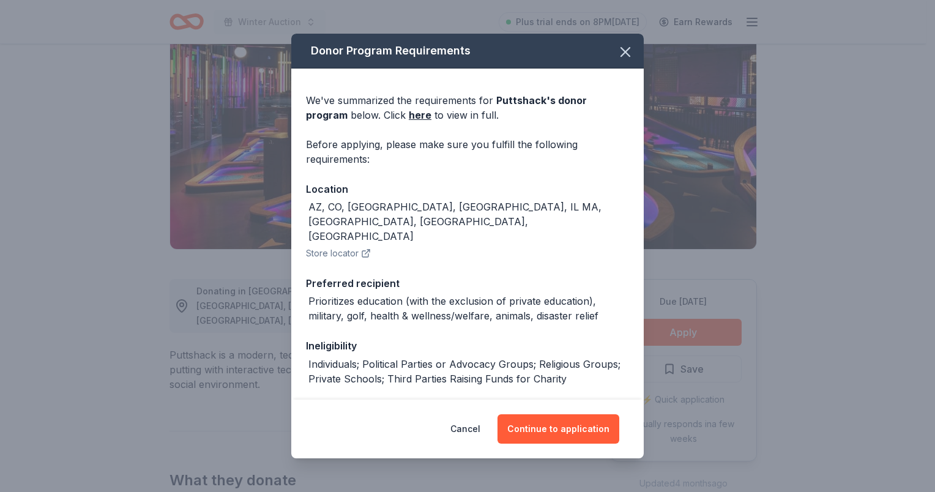
click at [545, 419] on button "Continue to application" at bounding box center [559, 428] width 122 height 29
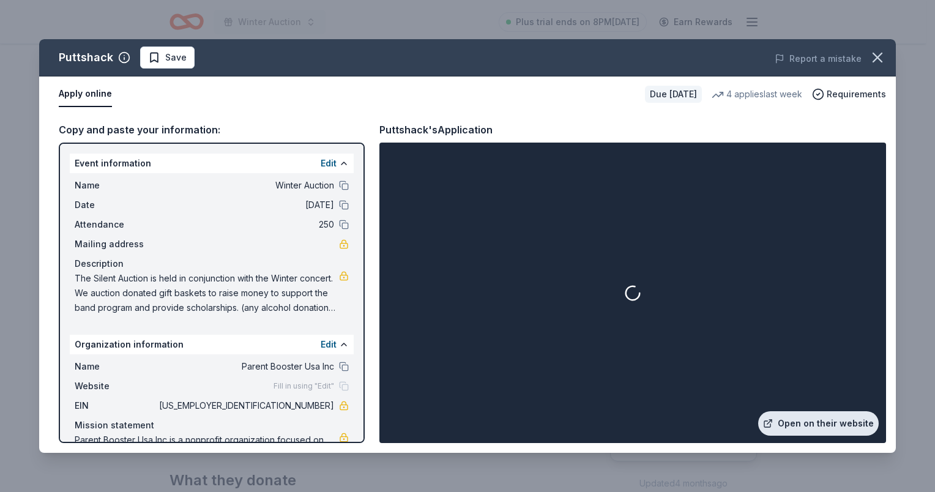
click at [832, 417] on link "Open on their website" at bounding box center [818, 423] width 121 height 24
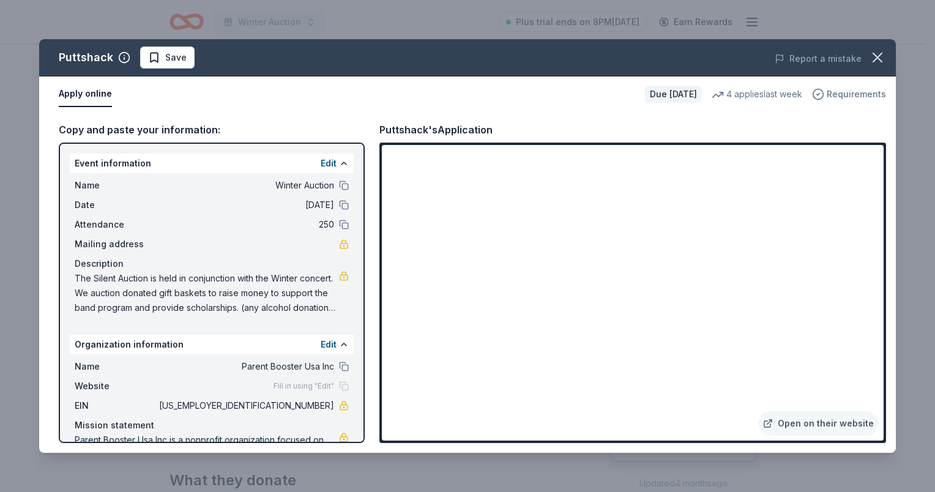
drag, startPoint x: 877, startPoint y: 48, endPoint x: 864, endPoint y: 93, distance: 46.9
click at [877, 49] on button "button" at bounding box center [877, 57] width 27 height 27
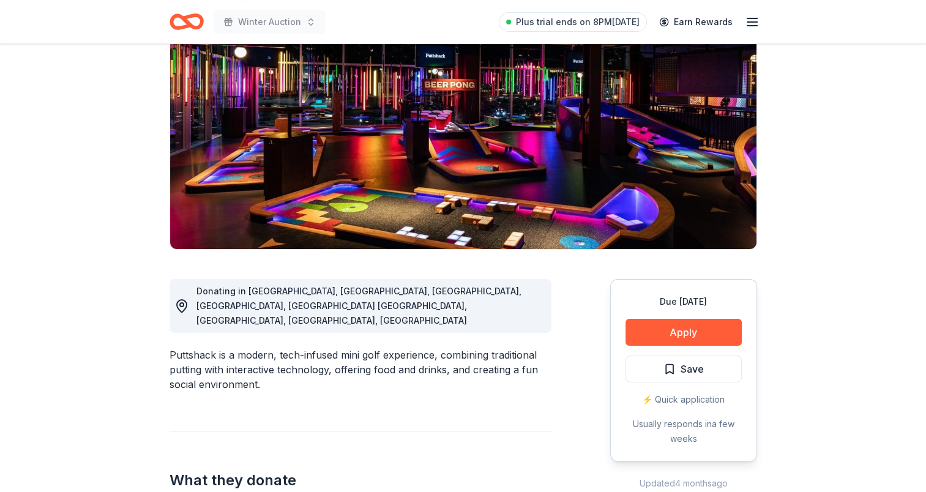
drag, startPoint x: 686, startPoint y: 363, endPoint x: 656, endPoint y: 354, distance: 31.2
click at [686, 363] on span "Save" at bounding box center [692, 369] width 23 height 16
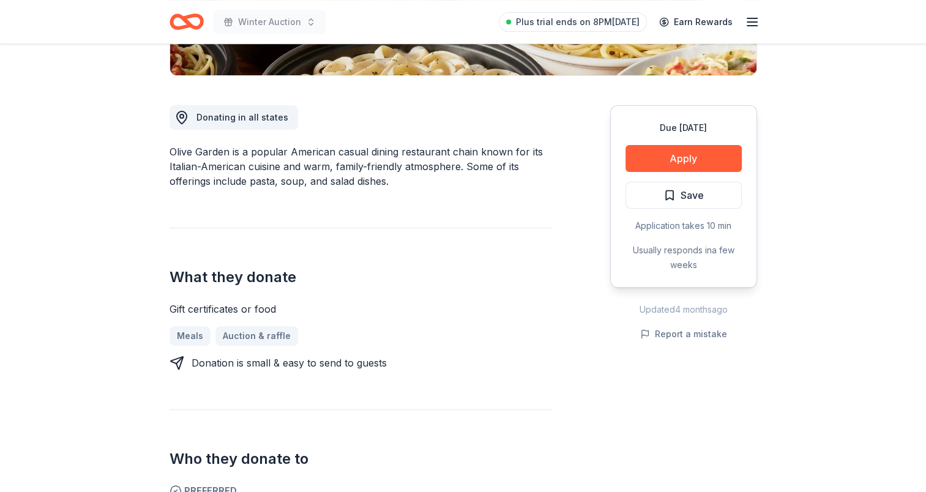
scroll to position [306, 0]
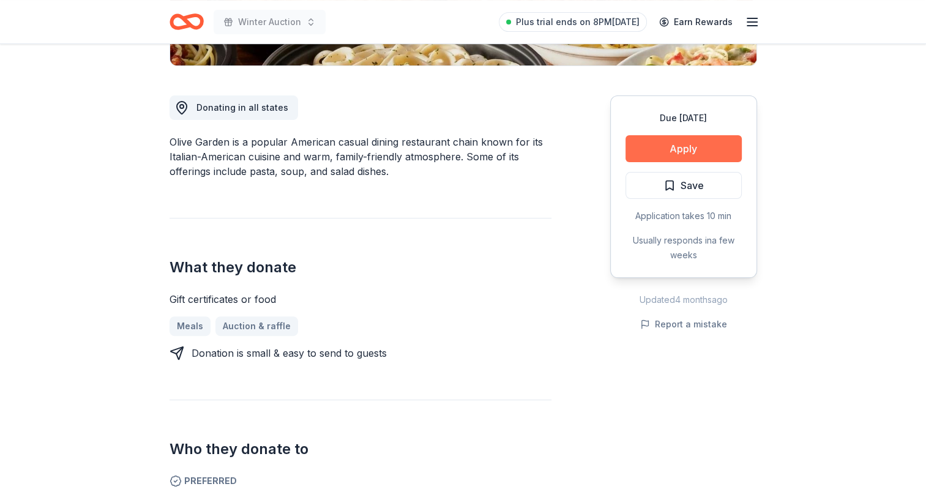
click at [686, 147] on button "Apply" at bounding box center [684, 148] width 116 height 27
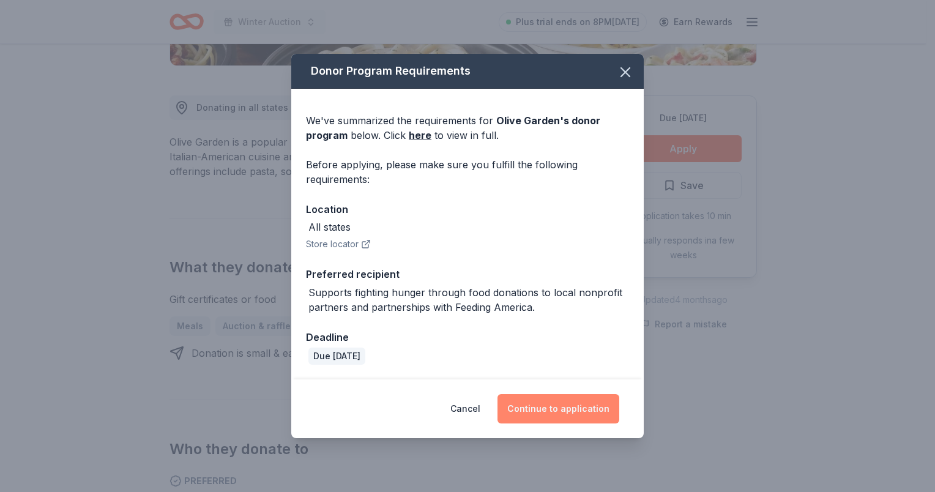
click at [552, 399] on button "Continue to application" at bounding box center [559, 408] width 122 height 29
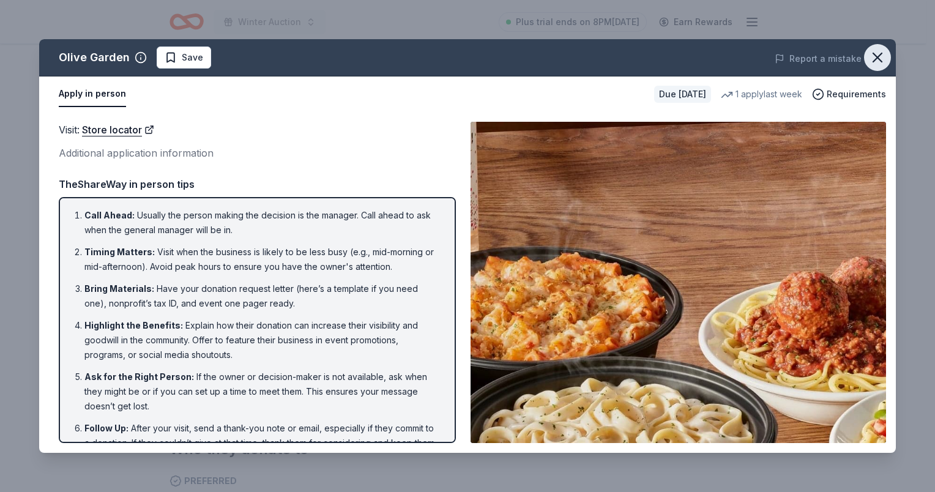
click at [881, 57] on icon "button" at bounding box center [877, 57] width 17 height 17
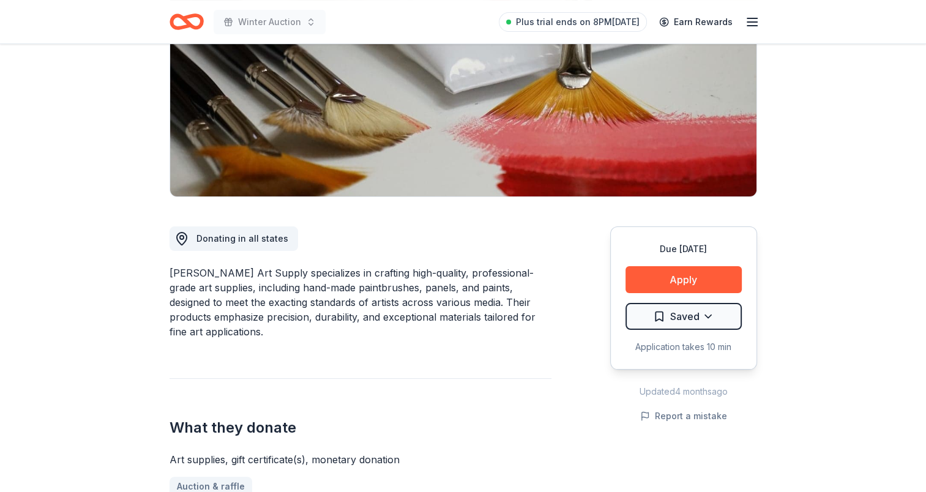
scroll to position [122, 0]
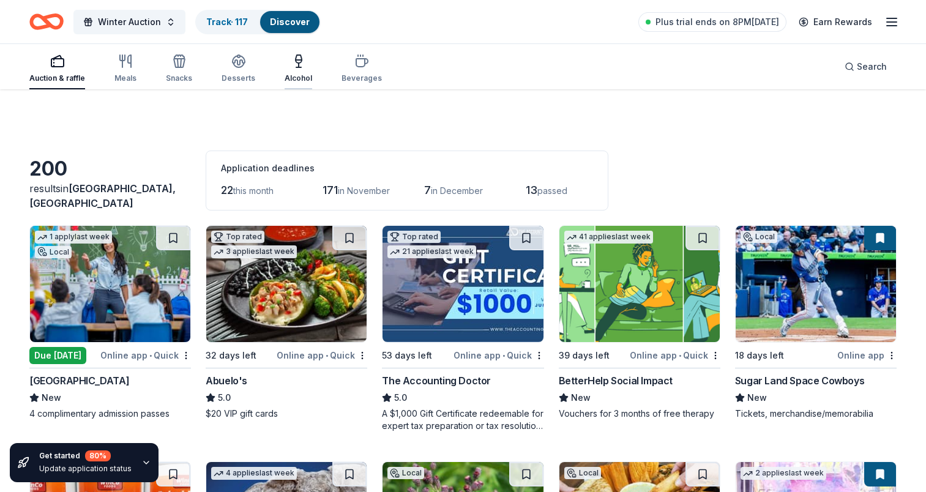
scroll to position [5631, 0]
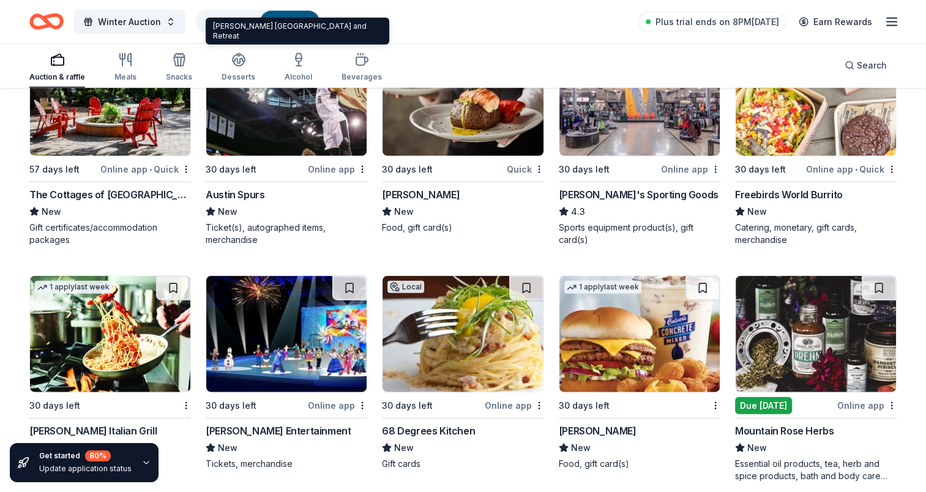
scroll to position [2767, 0]
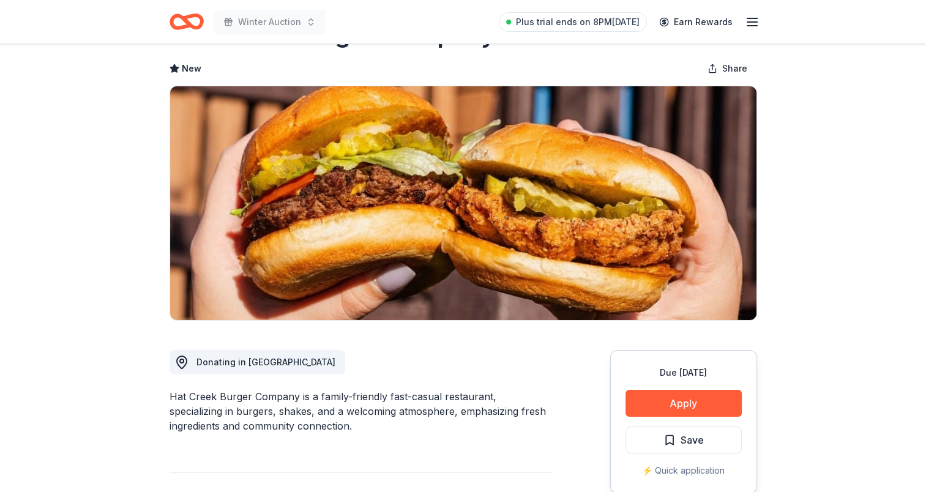
scroll to position [184, 0]
